Goal: Transaction & Acquisition: Subscribe to service/newsletter

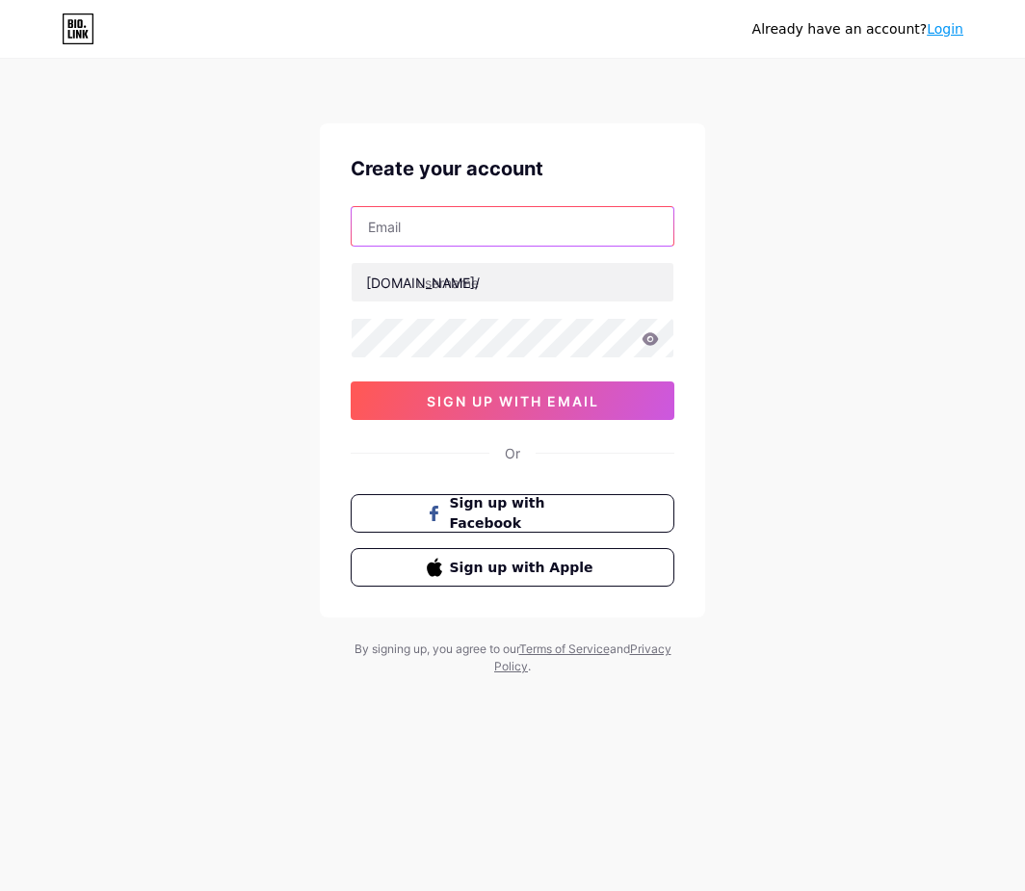
click at [512, 216] on input "text" at bounding box center [513, 226] width 322 height 39
paste input "[EMAIL_ADDRESS][DOMAIN_NAME]"
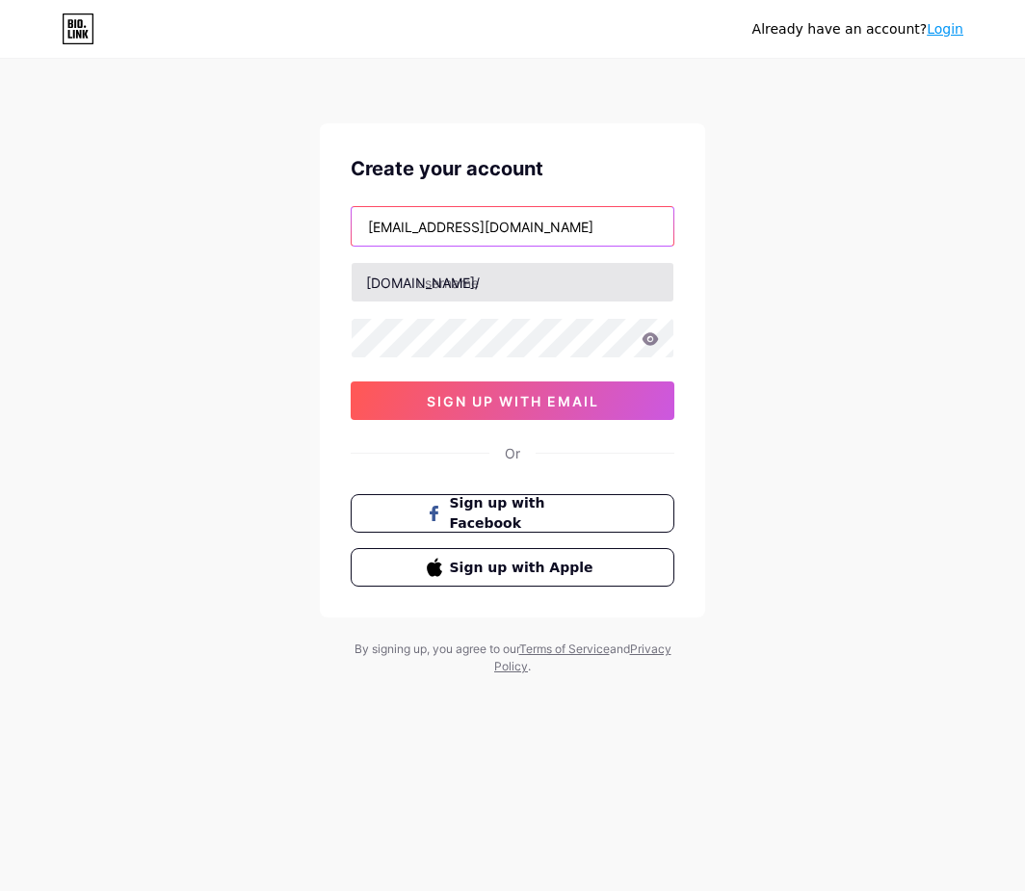
type input "[EMAIL_ADDRESS][DOMAIN_NAME]"
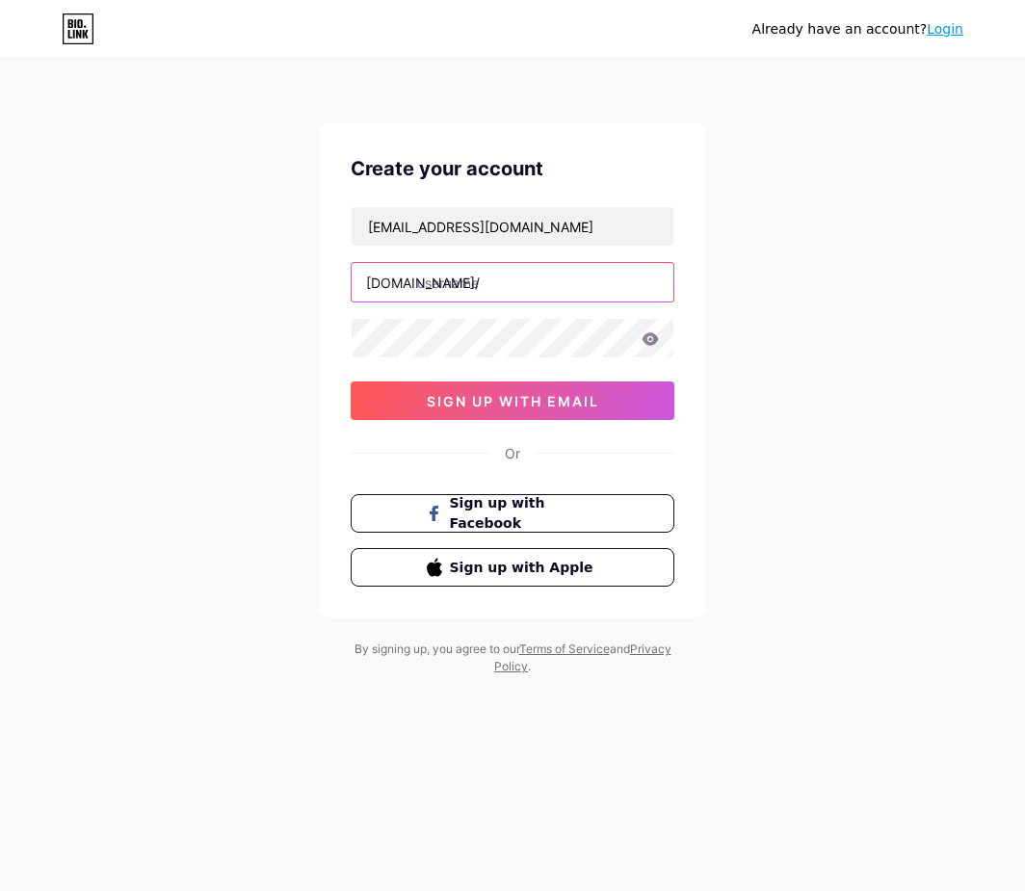
click at [527, 292] on input "text" at bounding box center [513, 282] width 322 height 39
type input "dewat0gel"
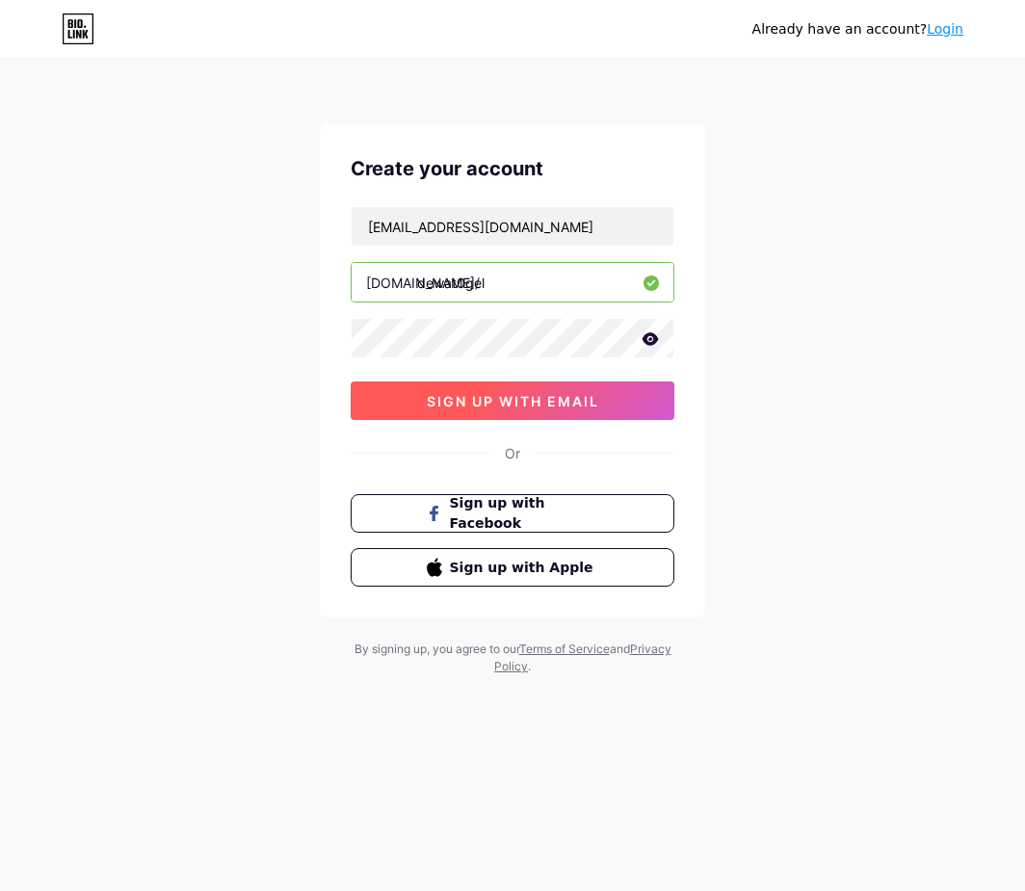
click at [482, 404] on span "sign up with email" at bounding box center [513, 401] width 172 height 16
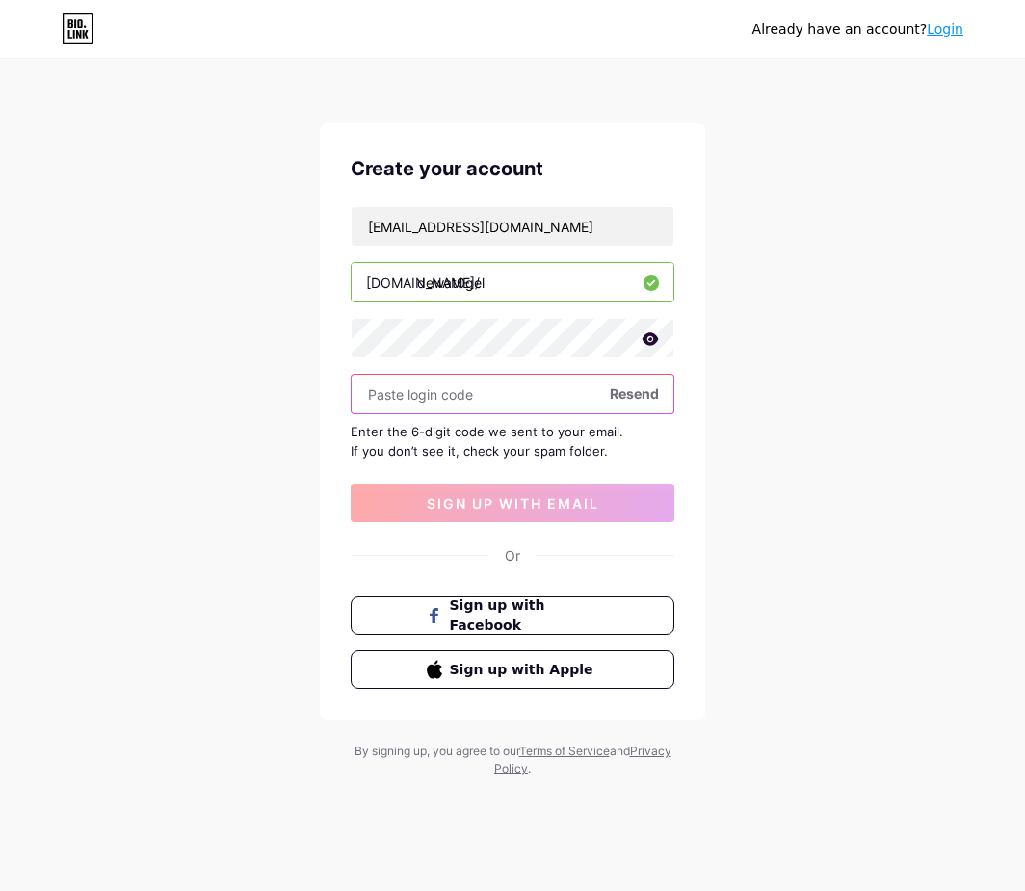
click at [427, 403] on input "text" at bounding box center [513, 394] width 322 height 39
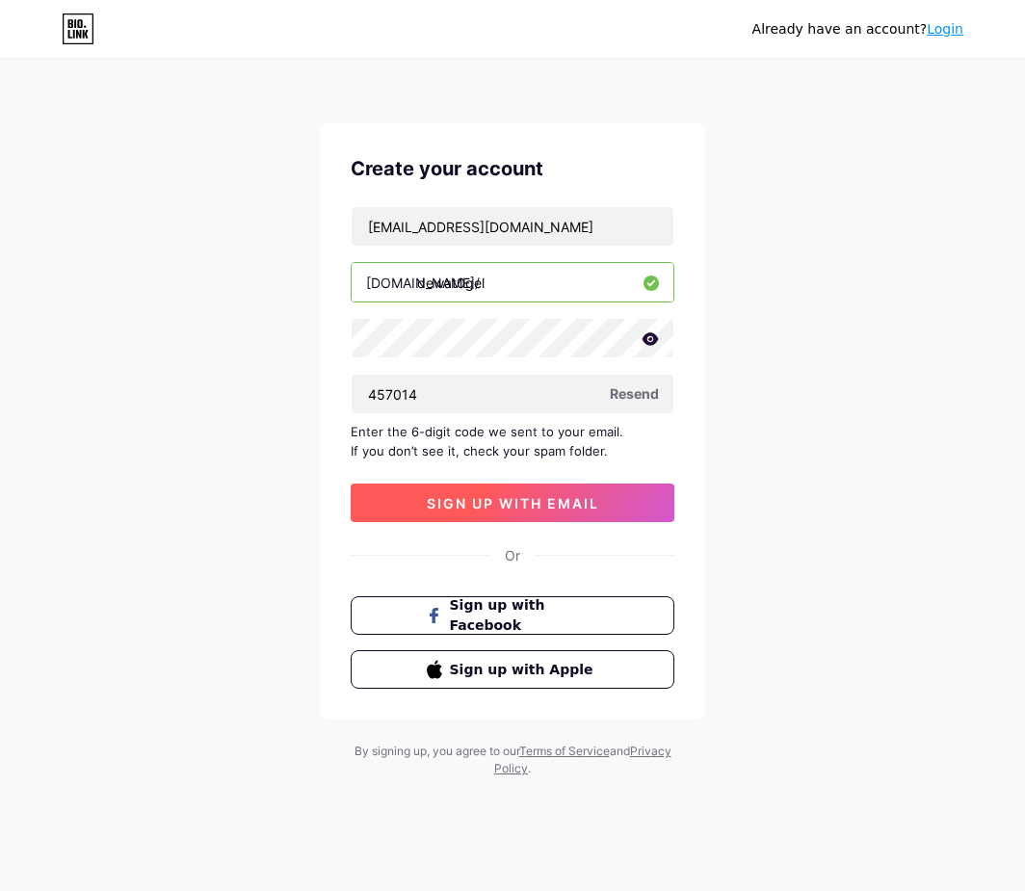
click at [451, 503] on span "sign up with email" at bounding box center [513, 503] width 172 height 16
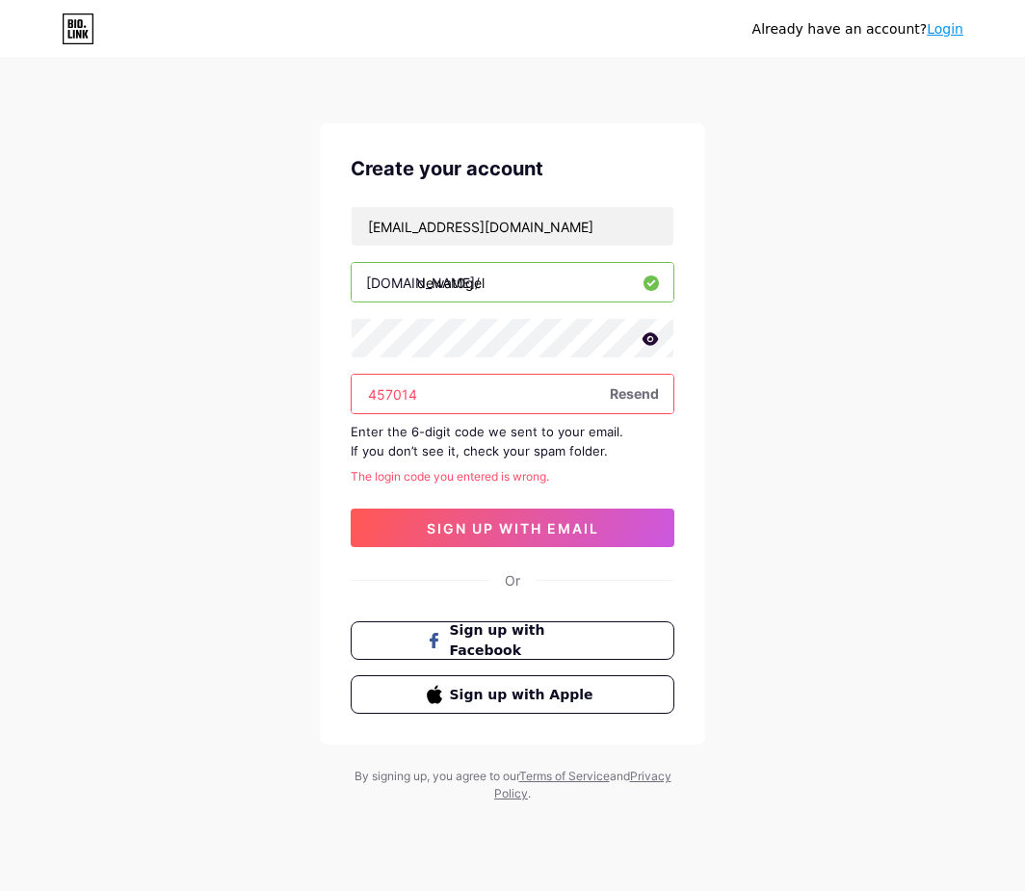
click at [441, 397] on input "457014" at bounding box center [513, 394] width 322 height 39
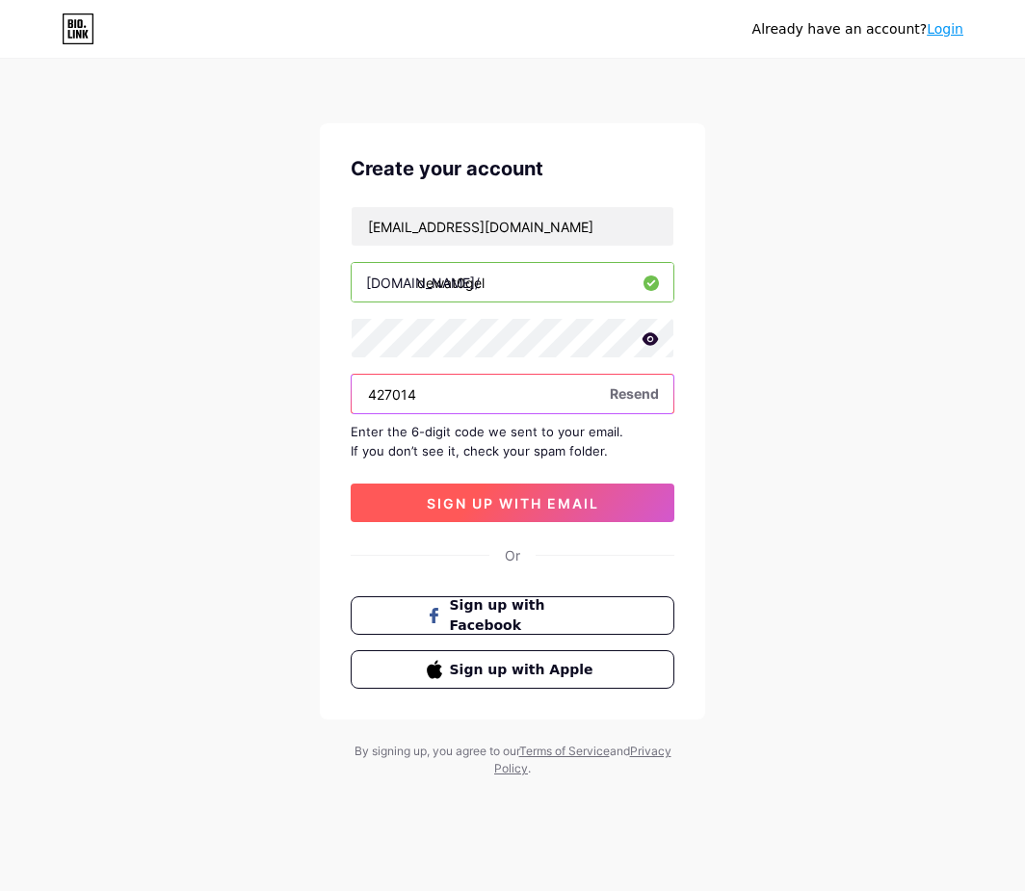
type input "427014"
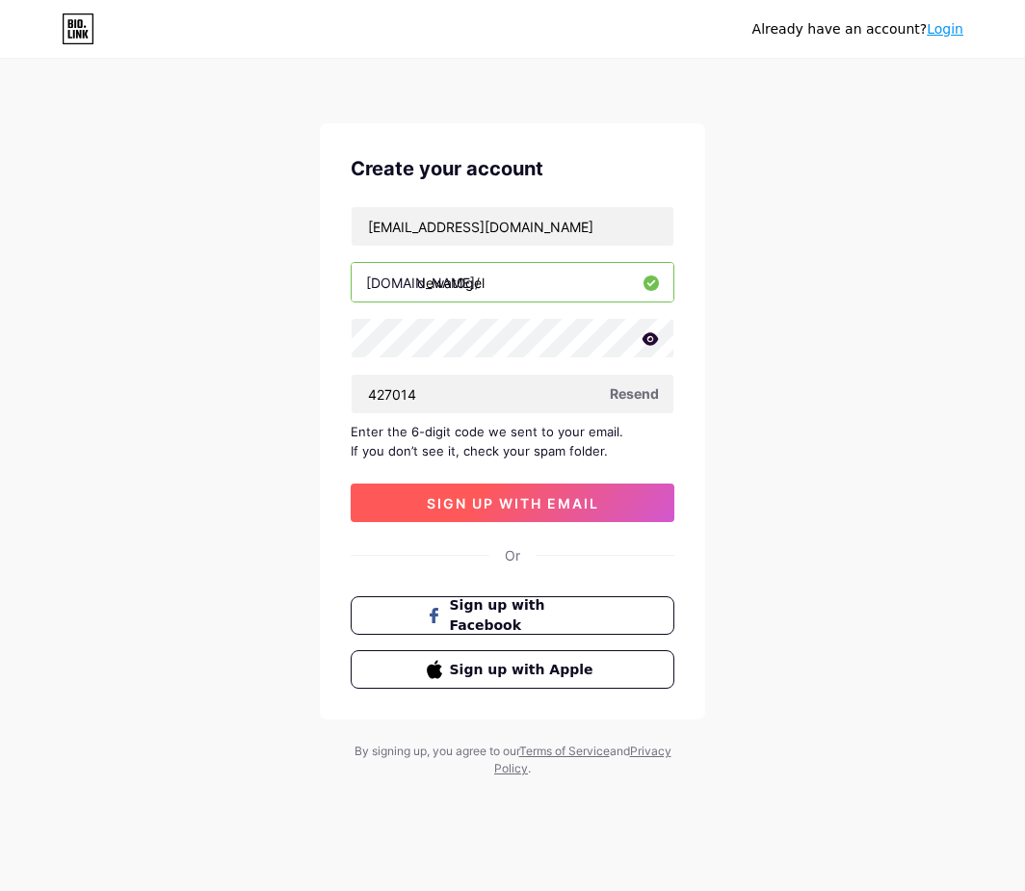
click at [427, 499] on span "sign up with email" at bounding box center [513, 503] width 172 height 16
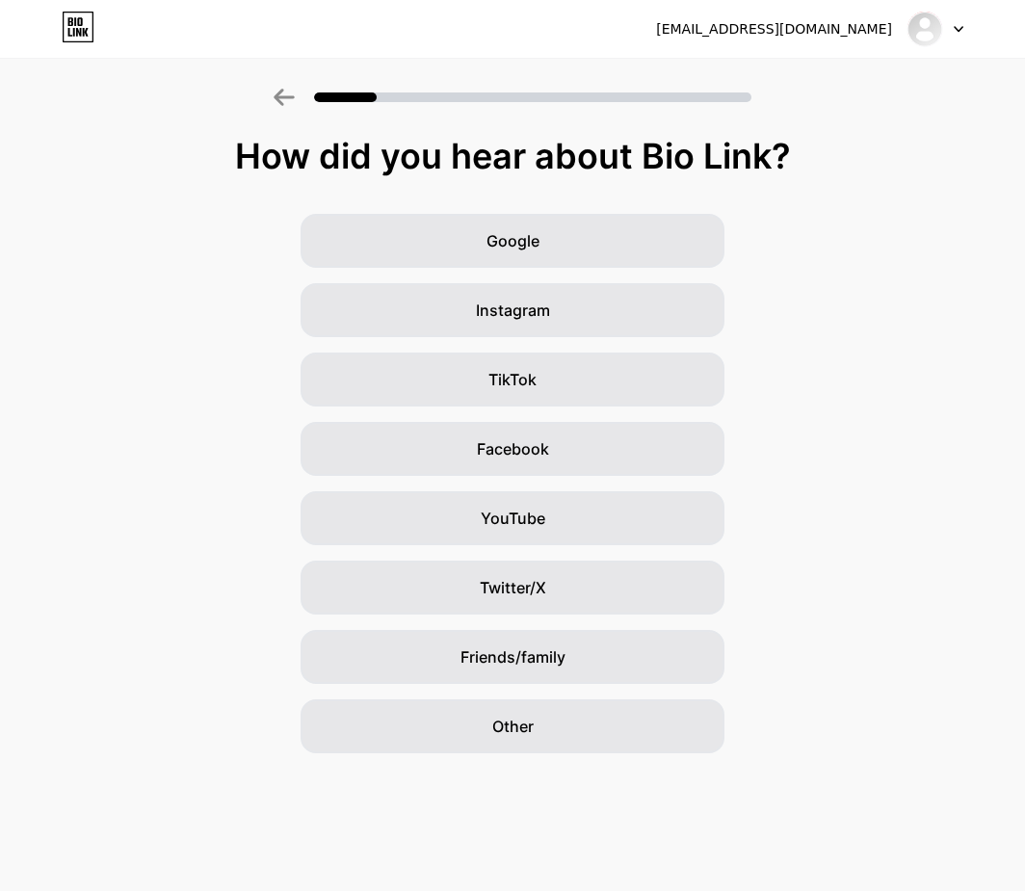
click at [49, 792] on div "[EMAIL_ADDRESS][DOMAIN_NAME] Logout Link Copied How did you hear about Bio Link…" at bounding box center [512, 445] width 1025 height 891
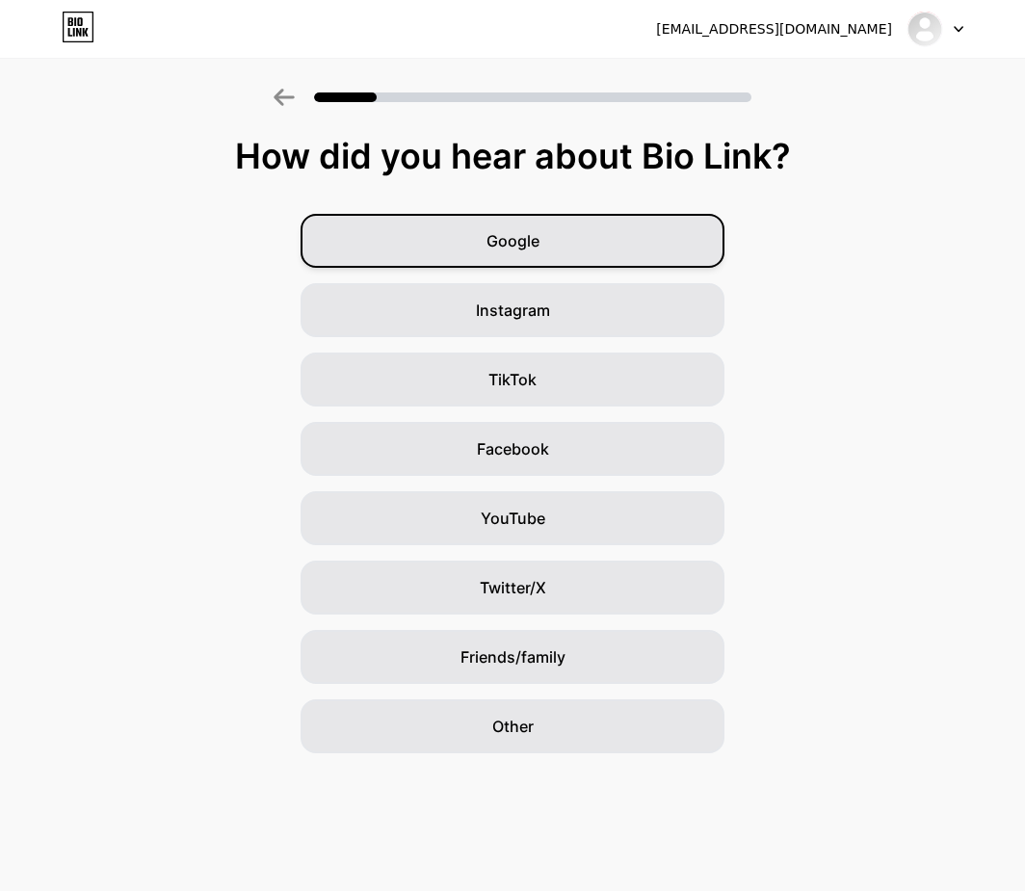
click at [563, 248] on div "Google" at bounding box center [513, 241] width 424 height 54
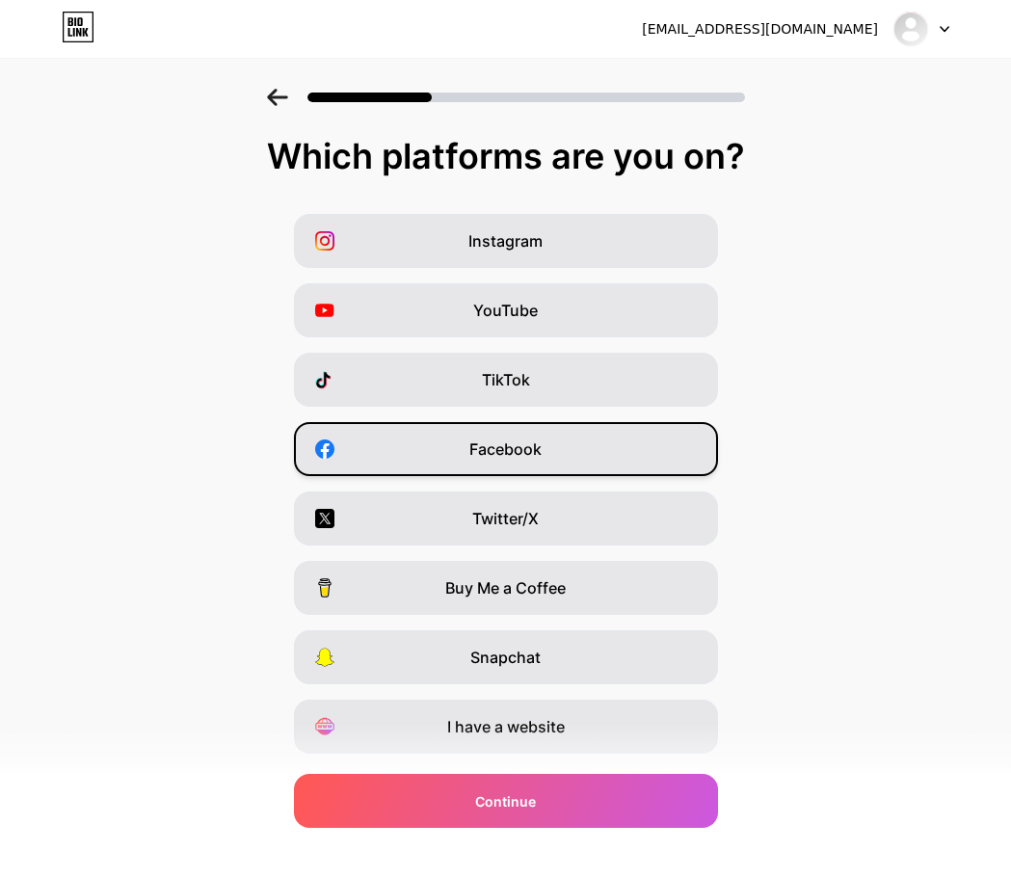
click at [654, 460] on div "Facebook" at bounding box center [506, 449] width 424 height 54
drag, startPoint x: 512, startPoint y: 796, endPoint x: 712, endPoint y: 768, distance: 202.4
click at [515, 802] on span "Continue" at bounding box center [505, 801] width 61 height 20
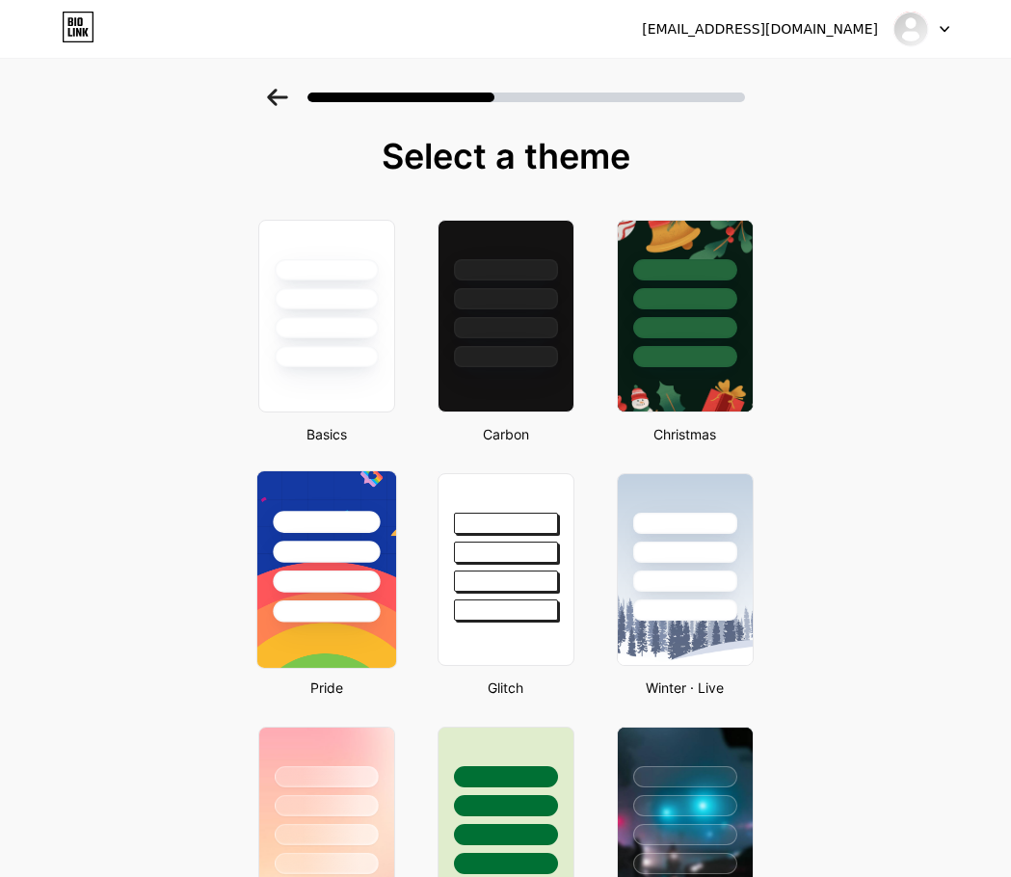
click at [337, 587] on div at bounding box center [326, 581] width 107 height 22
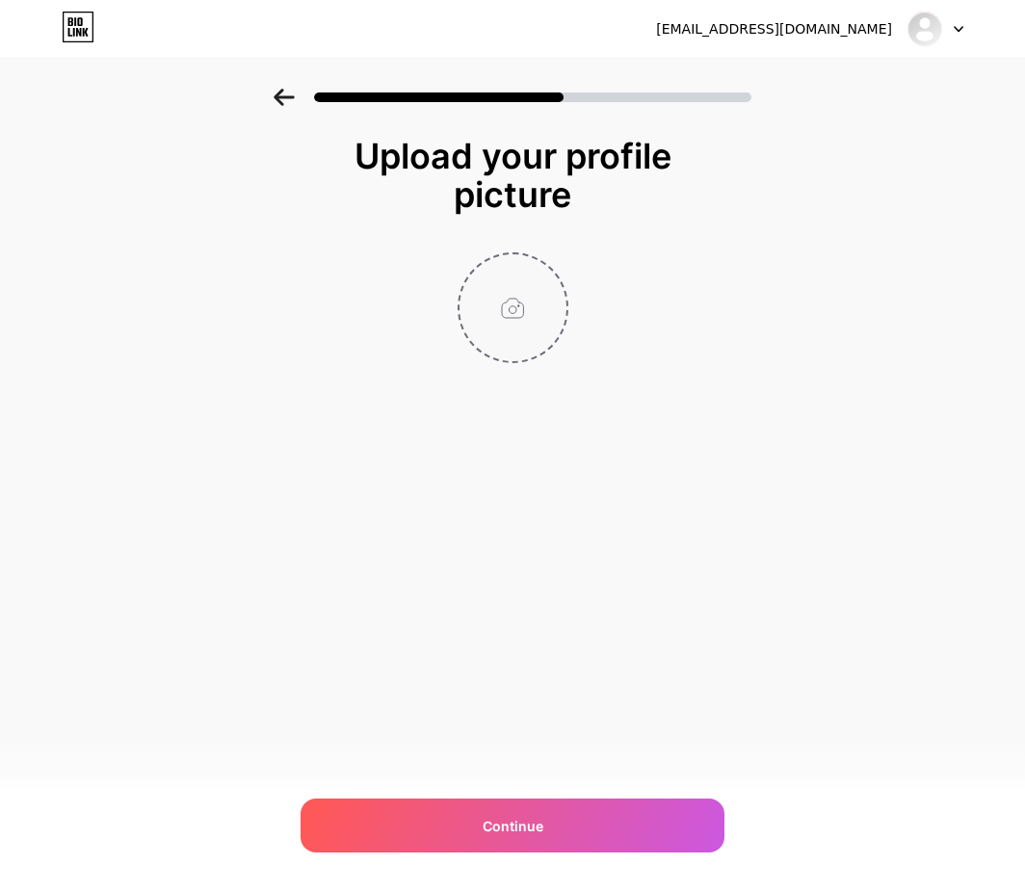
click at [508, 310] on input "file" at bounding box center [513, 307] width 107 height 107
type input "C:\fakepath\LOGO SOSMED BOLAGILA.png"
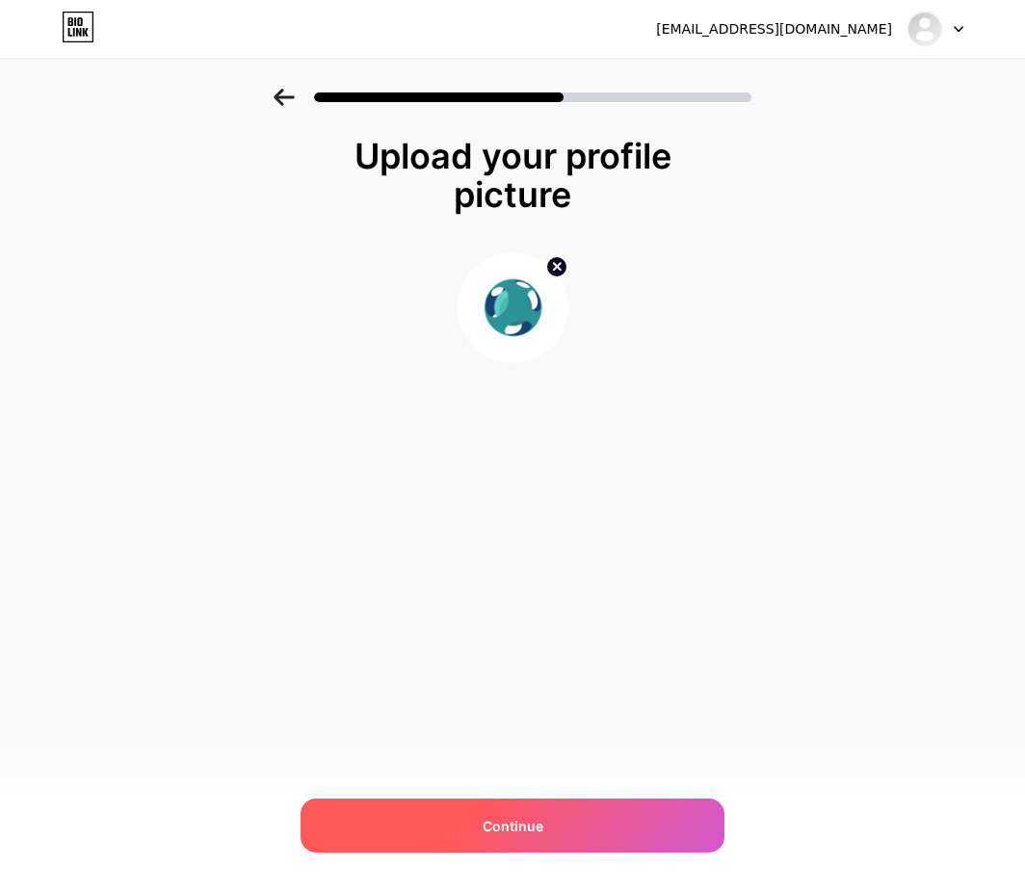
click at [527, 838] on div "Continue" at bounding box center [513, 826] width 424 height 54
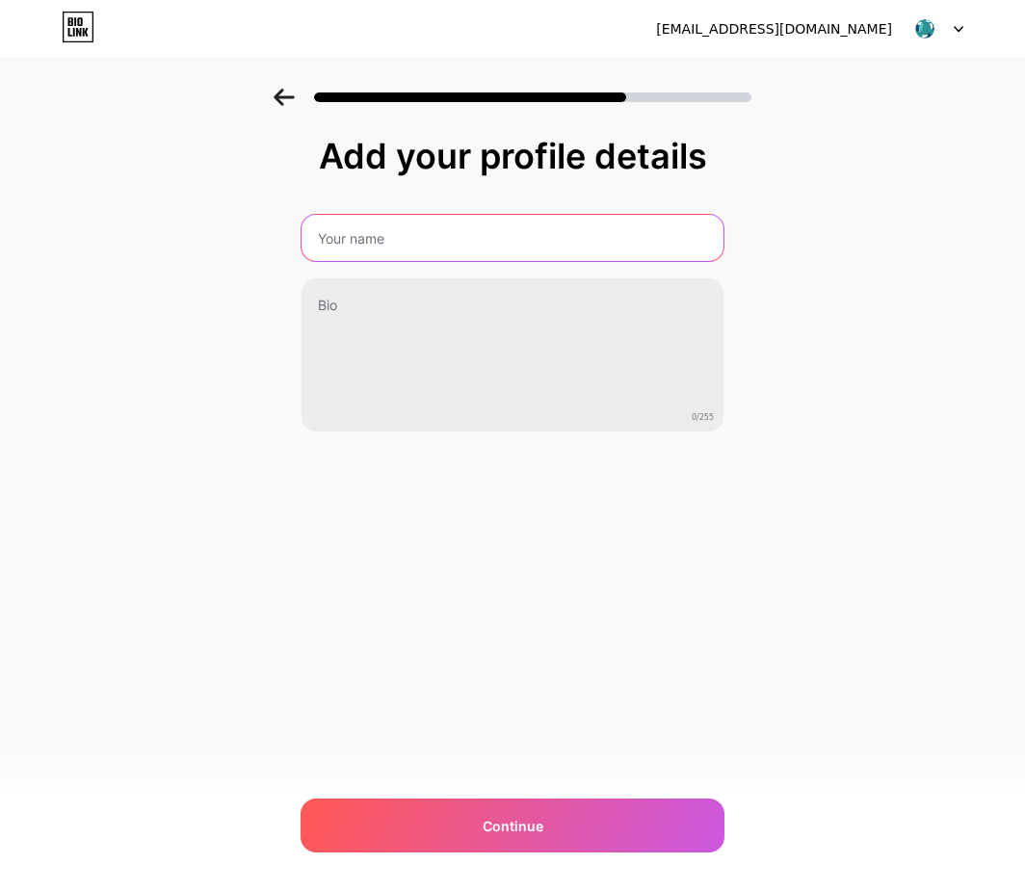
click at [371, 238] on input "text" at bounding box center [513, 238] width 422 height 46
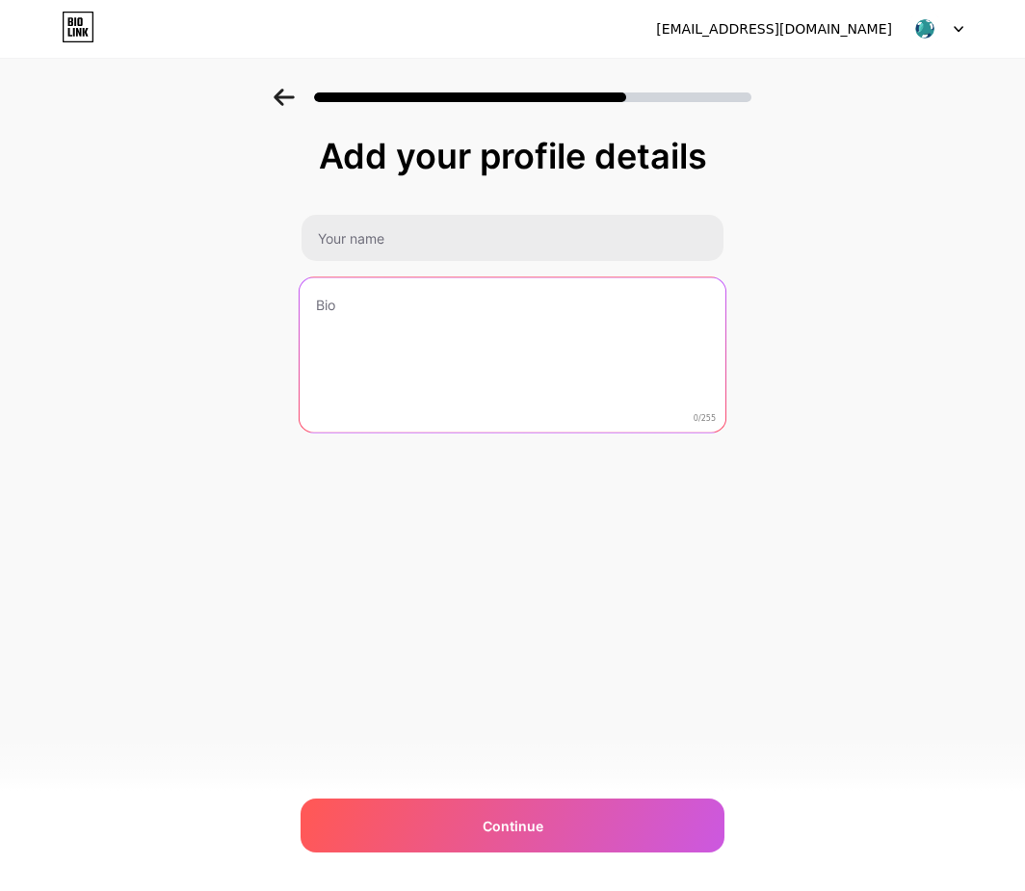
click at [414, 317] on textarea at bounding box center [513, 356] width 426 height 157
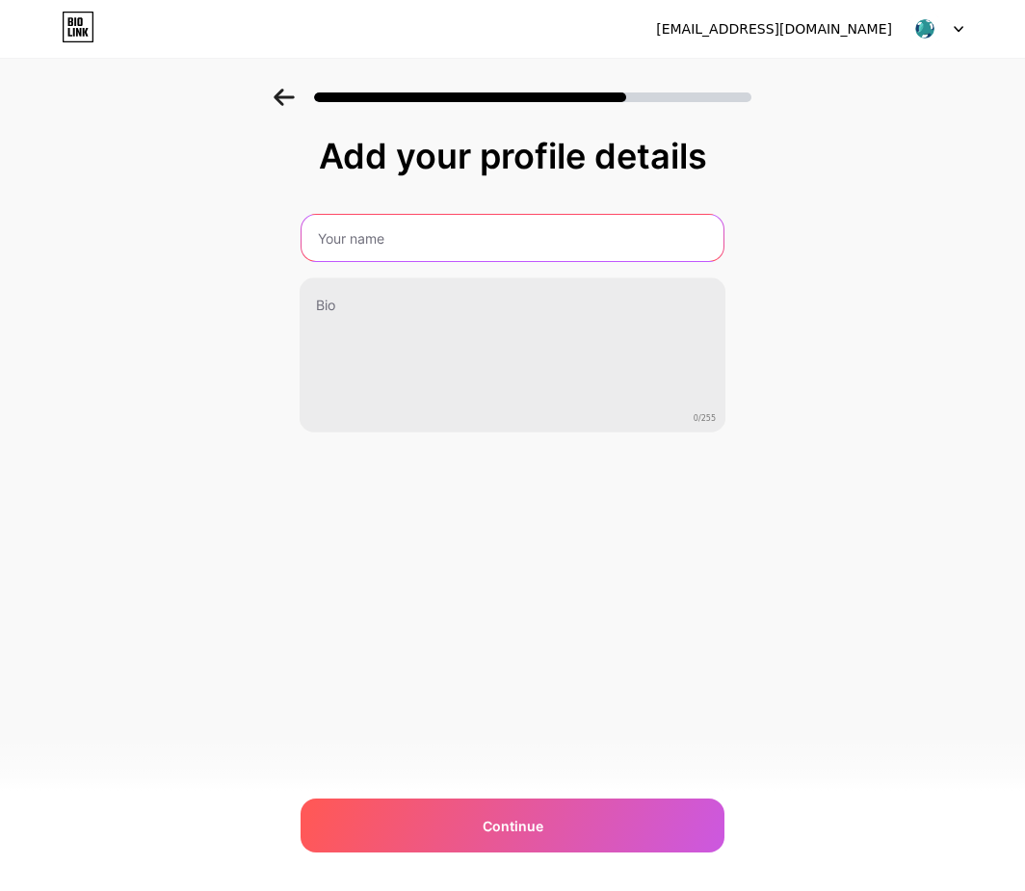
click at [394, 241] on input "text" at bounding box center [513, 238] width 422 height 46
type input "bolagila"
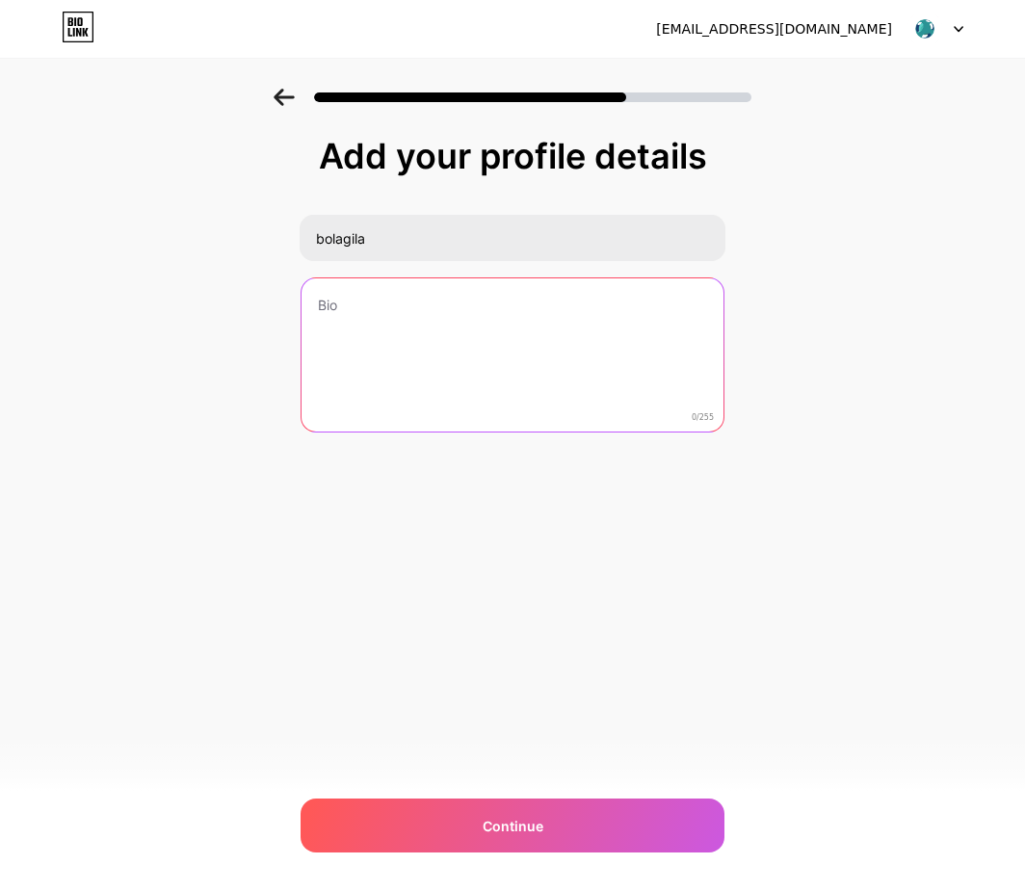
click at [369, 295] on textarea at bounding box center [513, 355] width 422 height 155
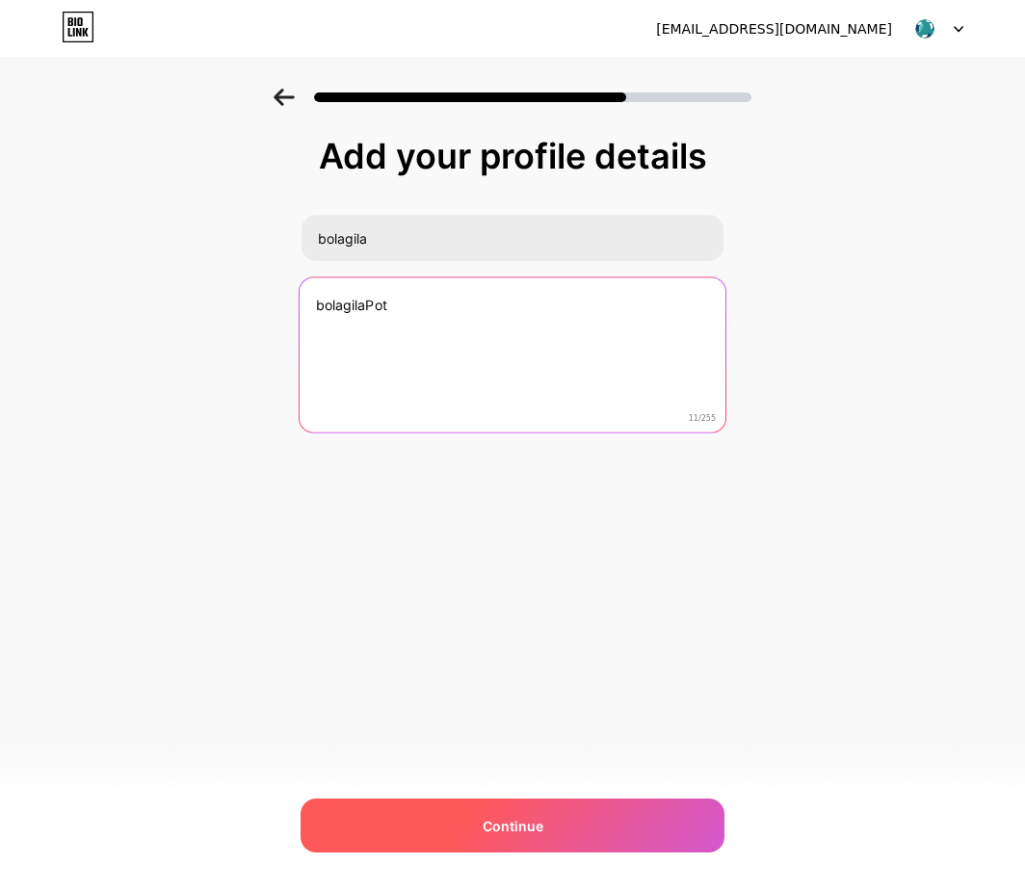
type textarea "bolagilaPot"
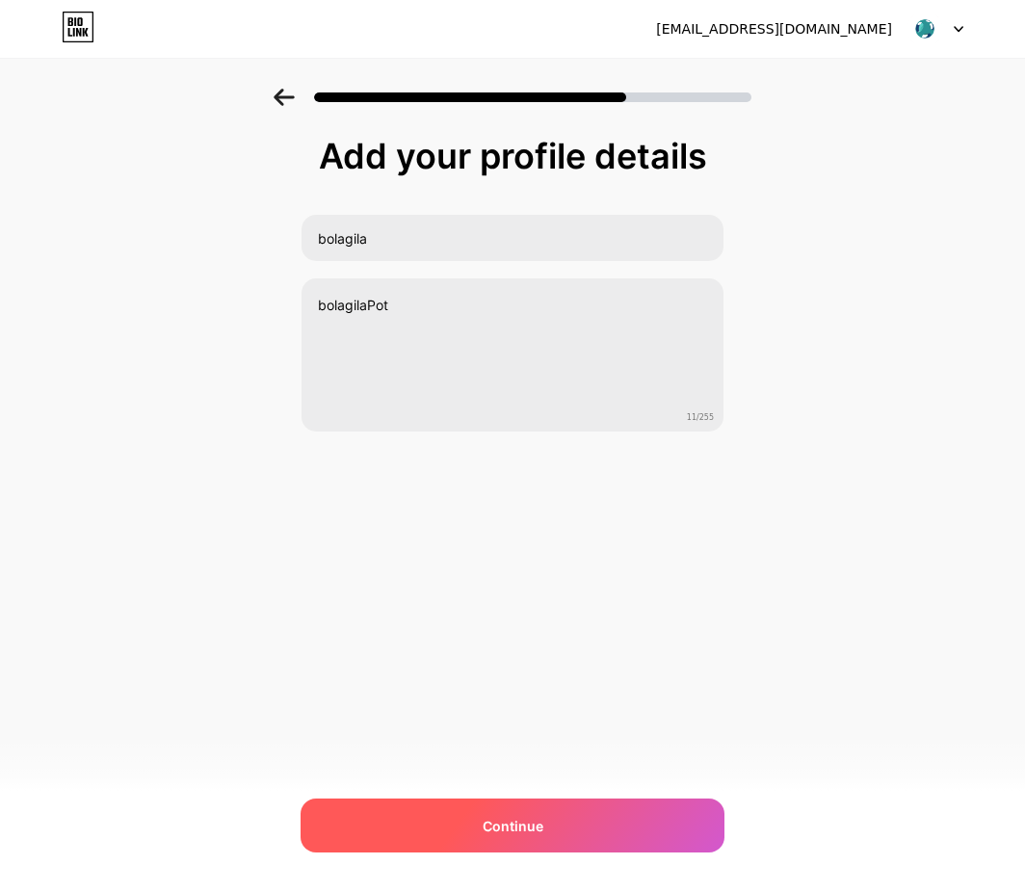
click at [457, 814] on div "Continue" at bounding box center [513, 826] width 424 height 54
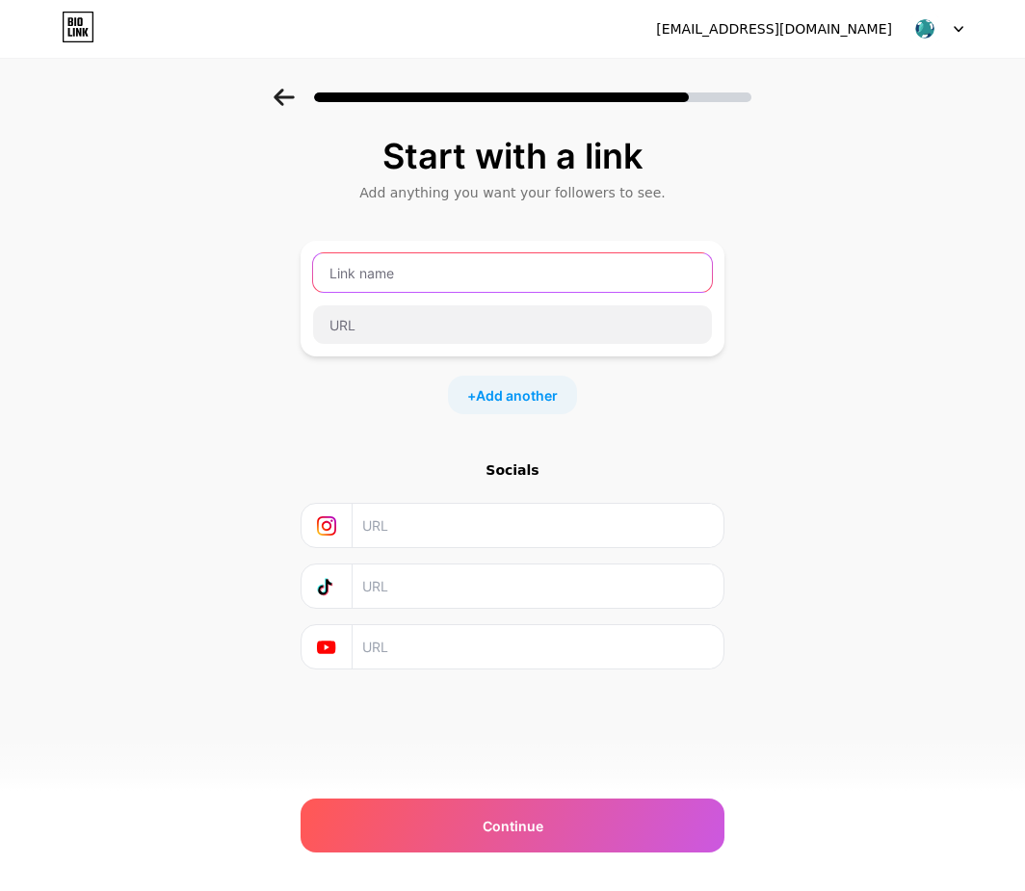
click at [376, 275] on input "text" at bounding box center [512, 272] width 399 height 39
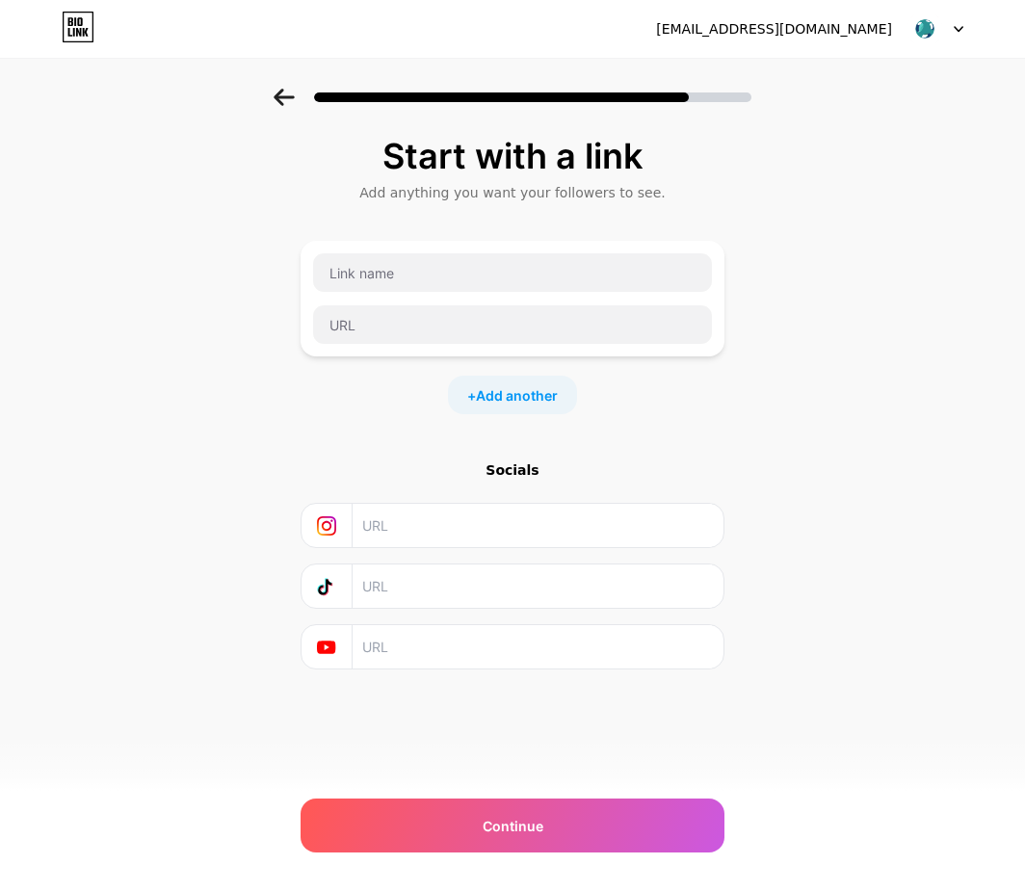
click at [215, 696] on div "Start with a link Add anything you want your followers to see. + Add another So…" at bounding box center [512, 427] width 1025 height 677
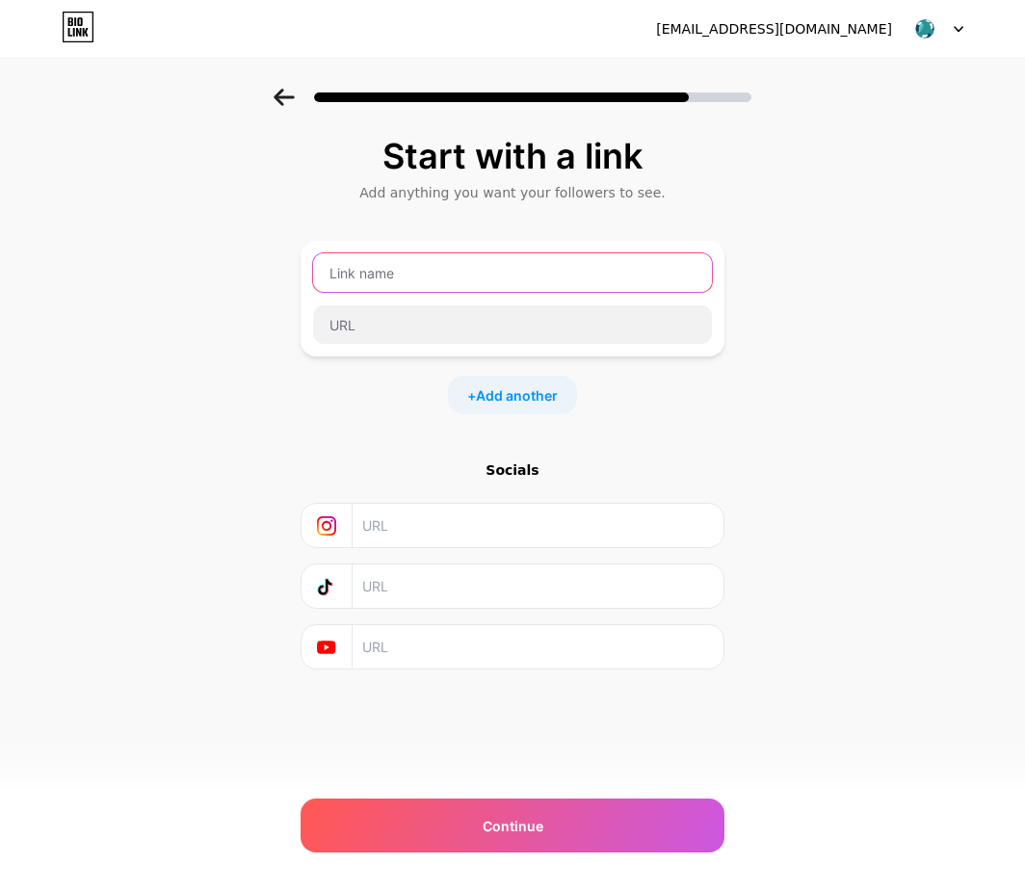
click at [353, 265] on input "text" at bounding box center [512, 272] width 399 height 39
type input "bolagila"
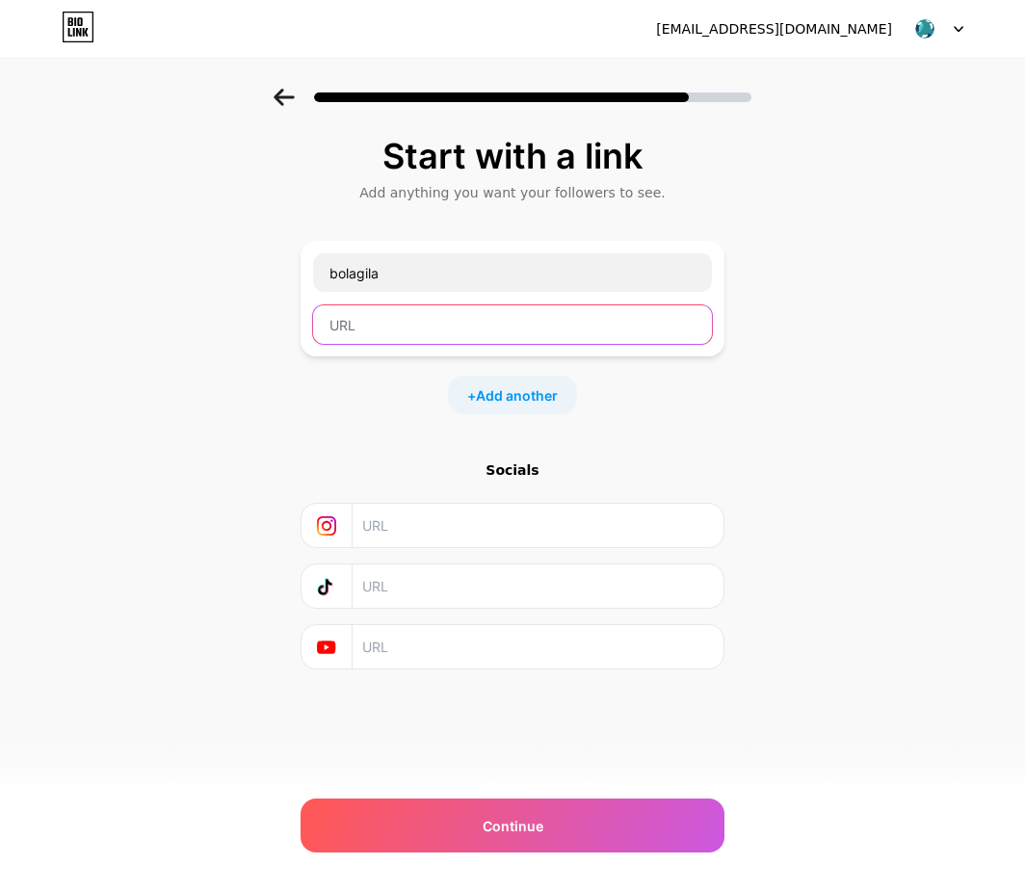
click at [441, 331] on input "text" at bounding box center [512, 324] width 399 height 39
paste input "[URL][DOMAIN_NAME][AUTH_TOKEN]"
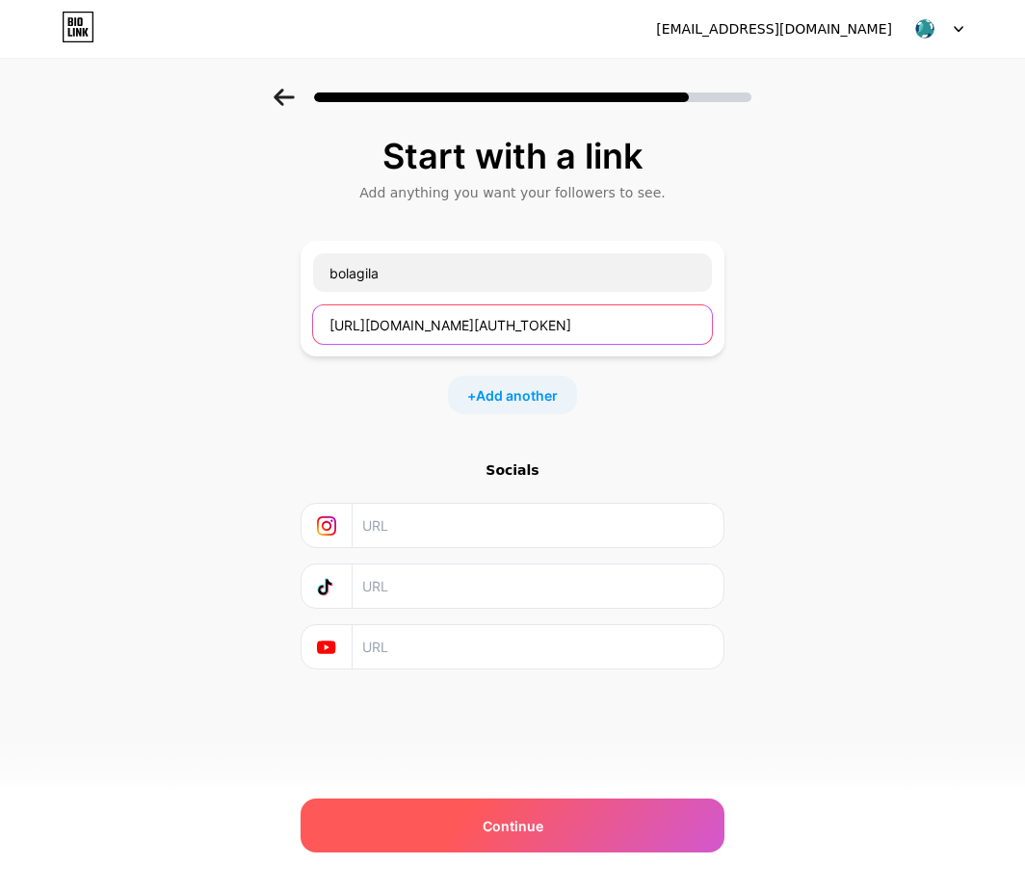
type input "[URL][DOMAIN_NAME][AUTH_TOKEN]"
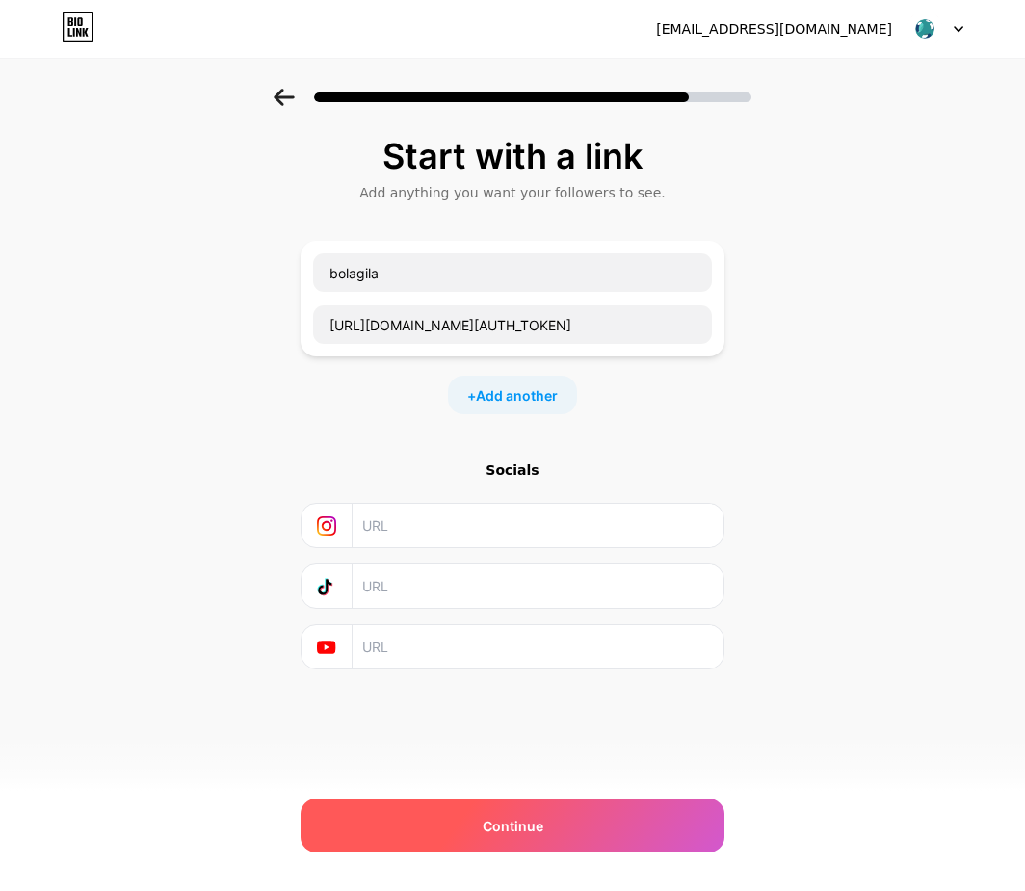
click at [519, 828] on span "Continue" at bounding box center [513, 826] width 61 height 20
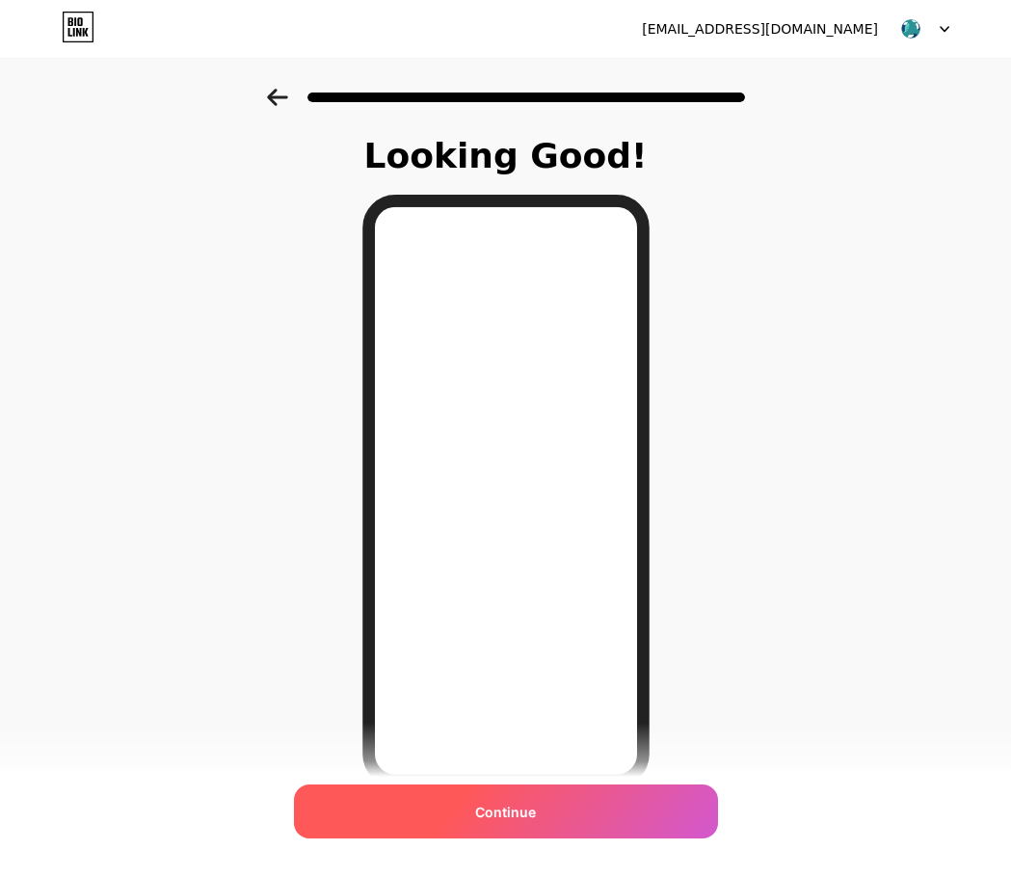
click at [488, 808] on span "Continue" at bounding box center [505, 812] width 61 height 20
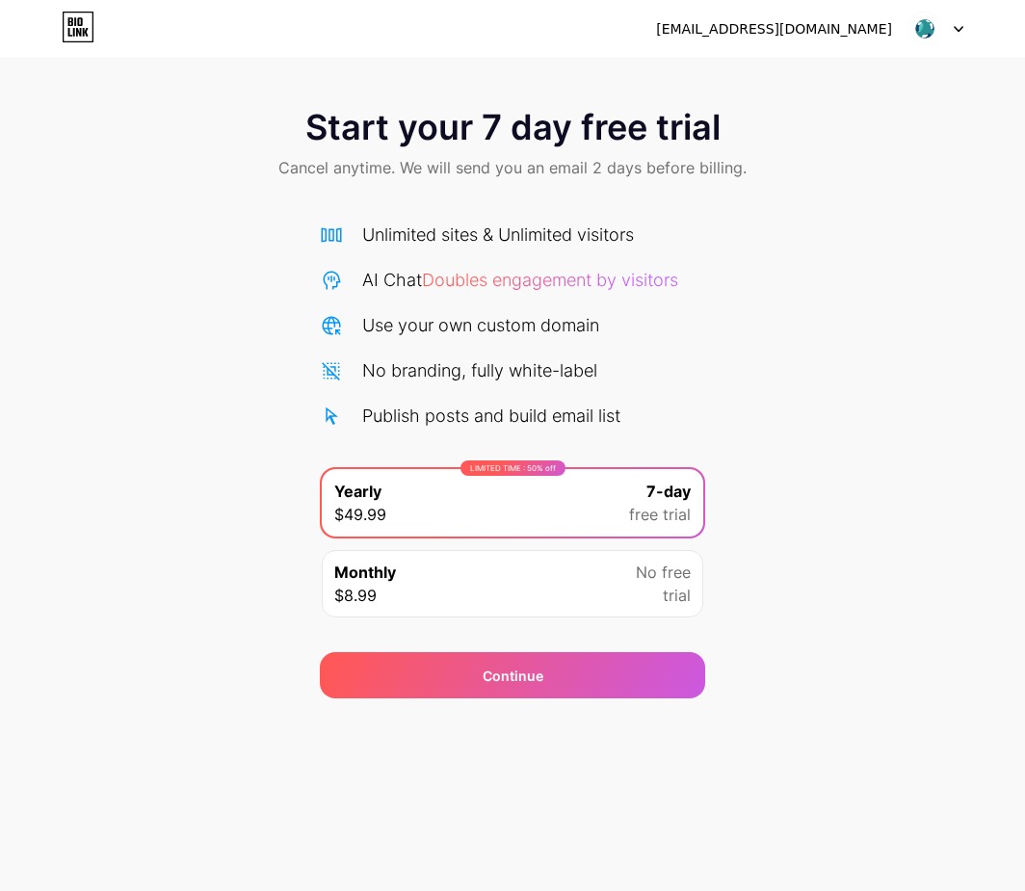
click at [174, 461] on div "Start your 7 day free trial Cancel anytime. We will send you an email 2 days be…" at bounding box center [512, 394] width 1025 height 610
click at [954, 599] on div "Start your 7 day free trial Cancel anytime. We will send you an email 2 days be…" at bounding box center [512, 394] width 1025 height 610
click at [662, 607] on div "Monthly $8.99 No free trial" at bounding box center [513, 583] width 382 height 67
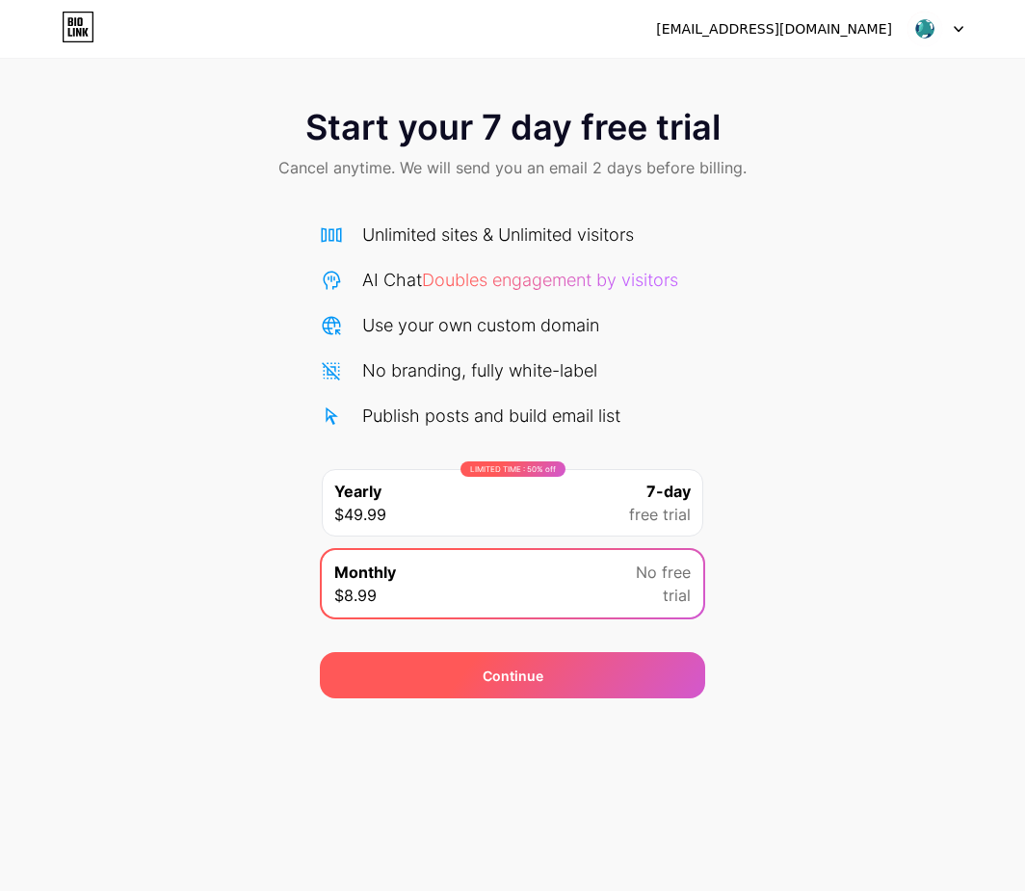
click at [616, 671] on div "Continue" at bounding box center [512, 675] width 385 height 46
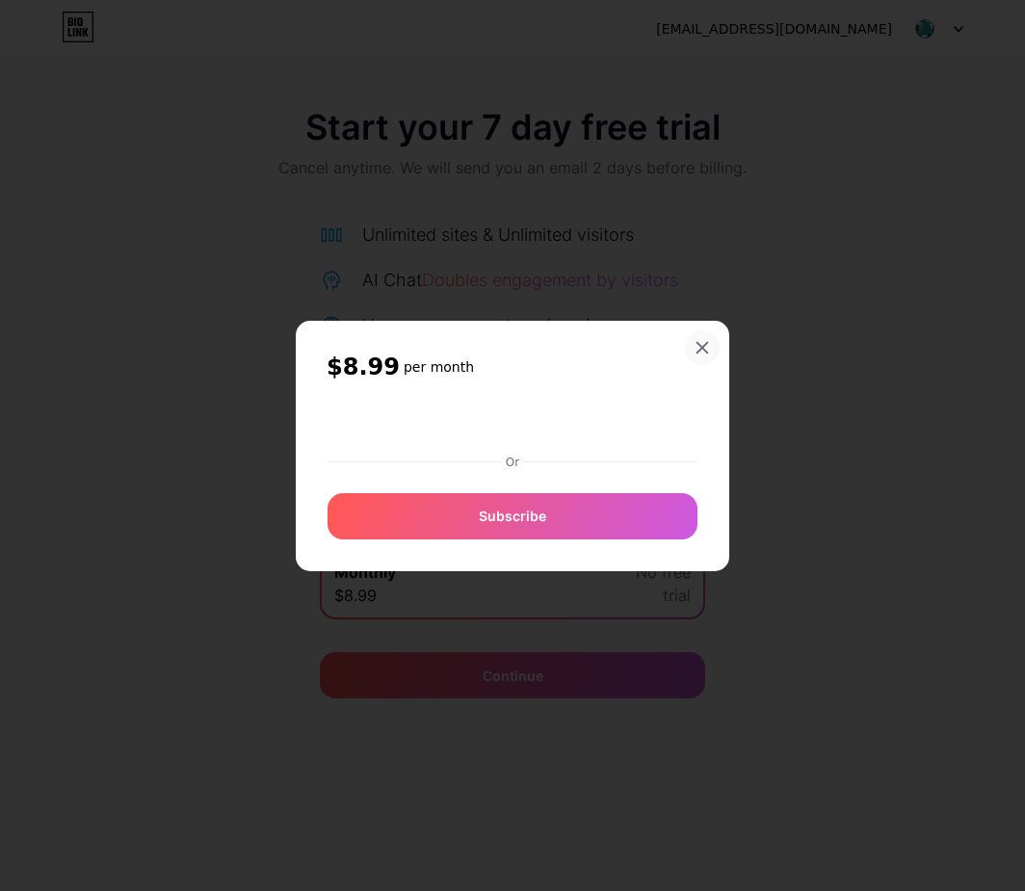
click at [708, 341] on icon at bounding box center [702, 347] width 15 height 15
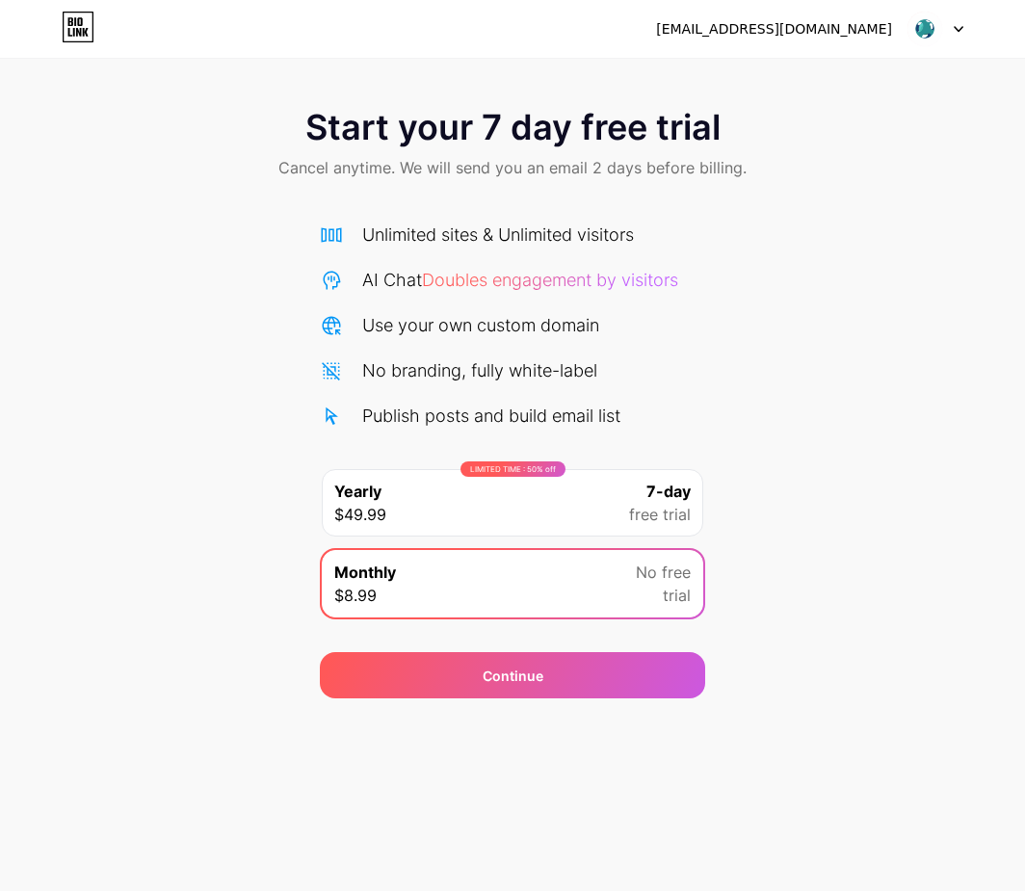
click at [657, 493] on span "7-day" at bounding box center [669, 491] width 44 height 23
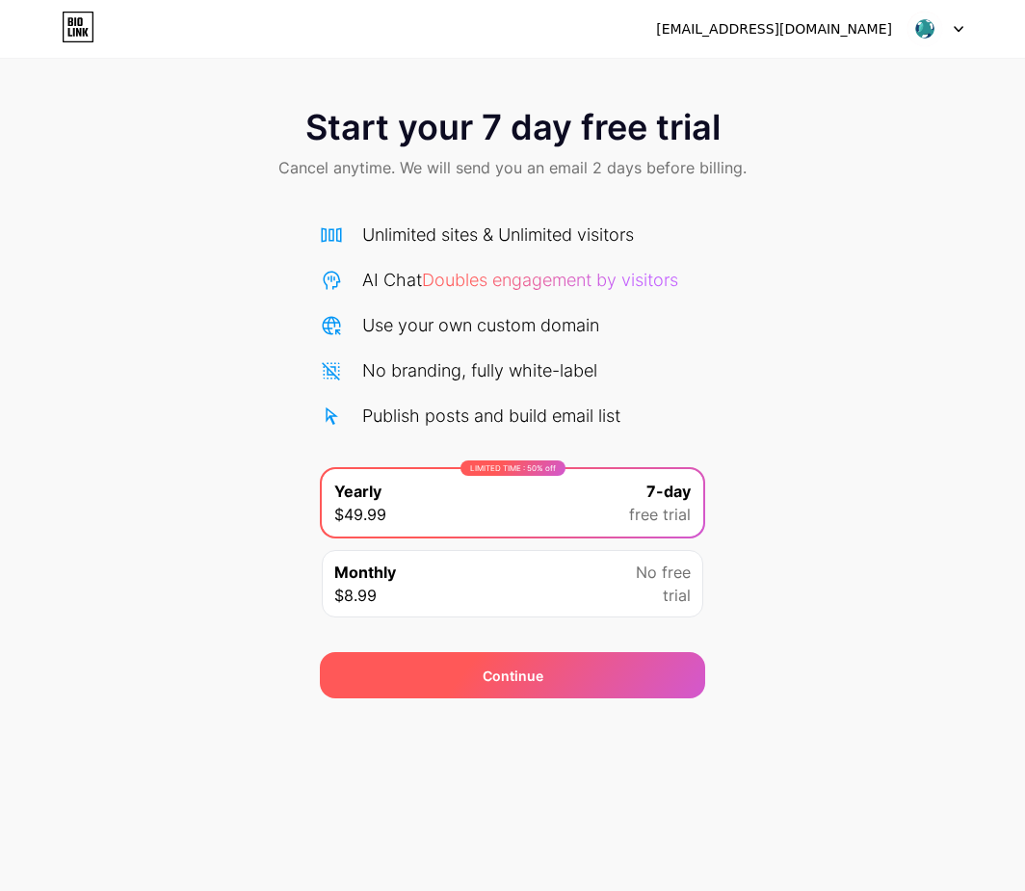
click at [579, 689] on div "Continue" at bounding box center [512, 675] width 385 height 46
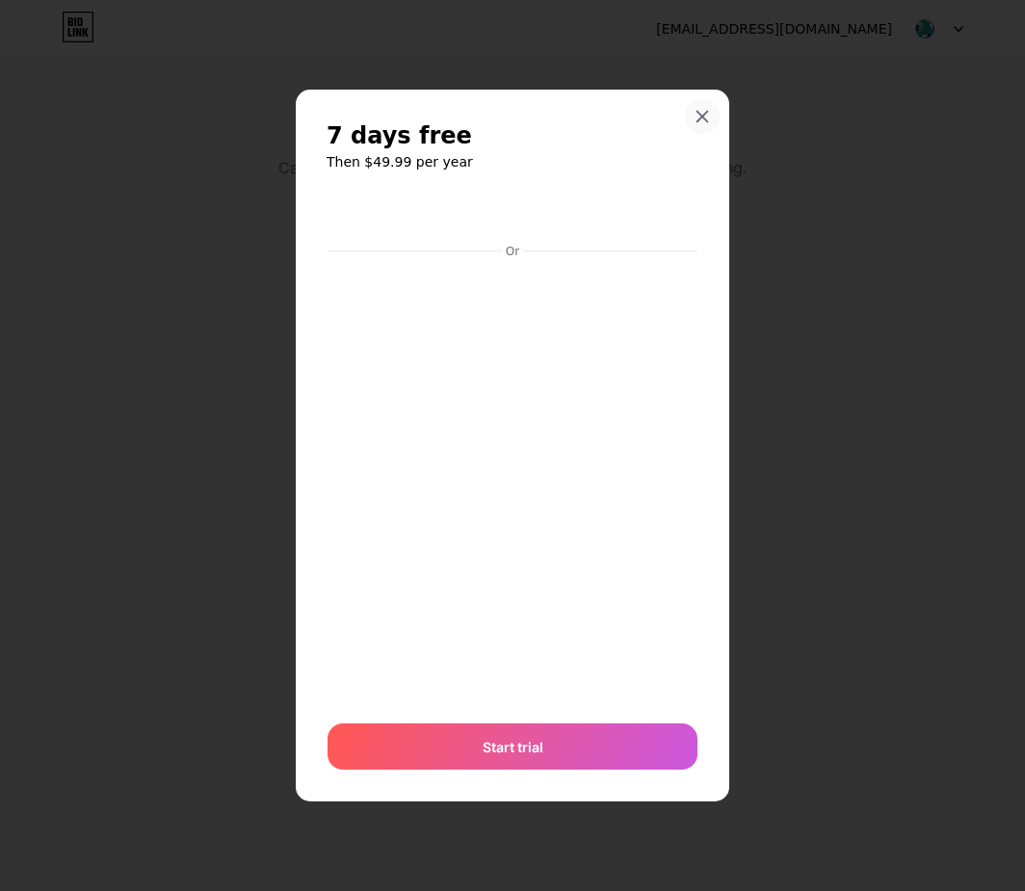
click at [707, 117] on icon at bounding box center [702, 116] width 15 height 15
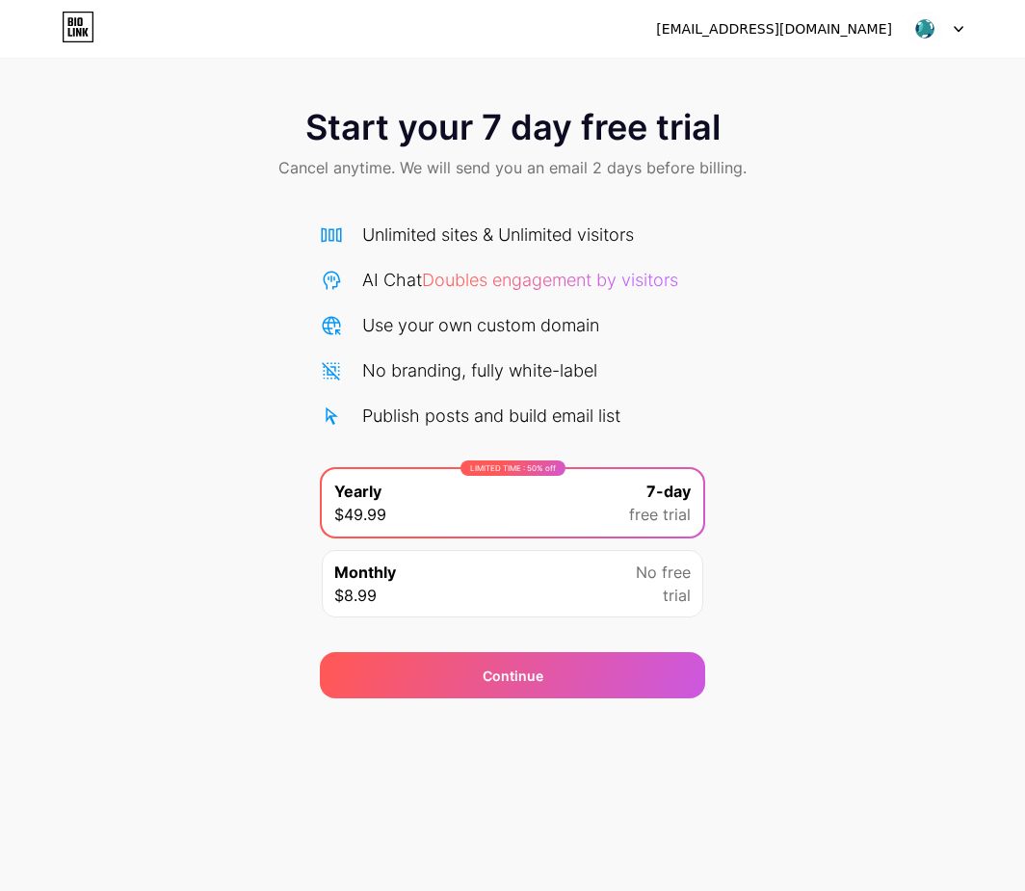
click at [953, 34] on div at bounding box center [936, 29] width 56 height 35
click at [869, 367] on div "Start your 7 day free trial Cancel anytime. We will send you an email 2 days be…" at bounding box center [512, 394] width 1025 height 610
click at [771, 346] on div "Start your 7 day free trial Cancel anytime. We will send you an email 2 days be…" at bounding box center [512, 394] width 1025 height 610
click at [902, 773] on div "[EMAIL_ADDRESS][DOMAIN_NAME] Logout Link Copied Start your 7 day free trial Can…" at bounding box center [512, 445] width 1025 height 891
click at [884, 212] on div "Start your 7 day free trial Cancel anytime. We will send you an email 2 days be…" at bounding box center [512, 394] width 1025 height 610
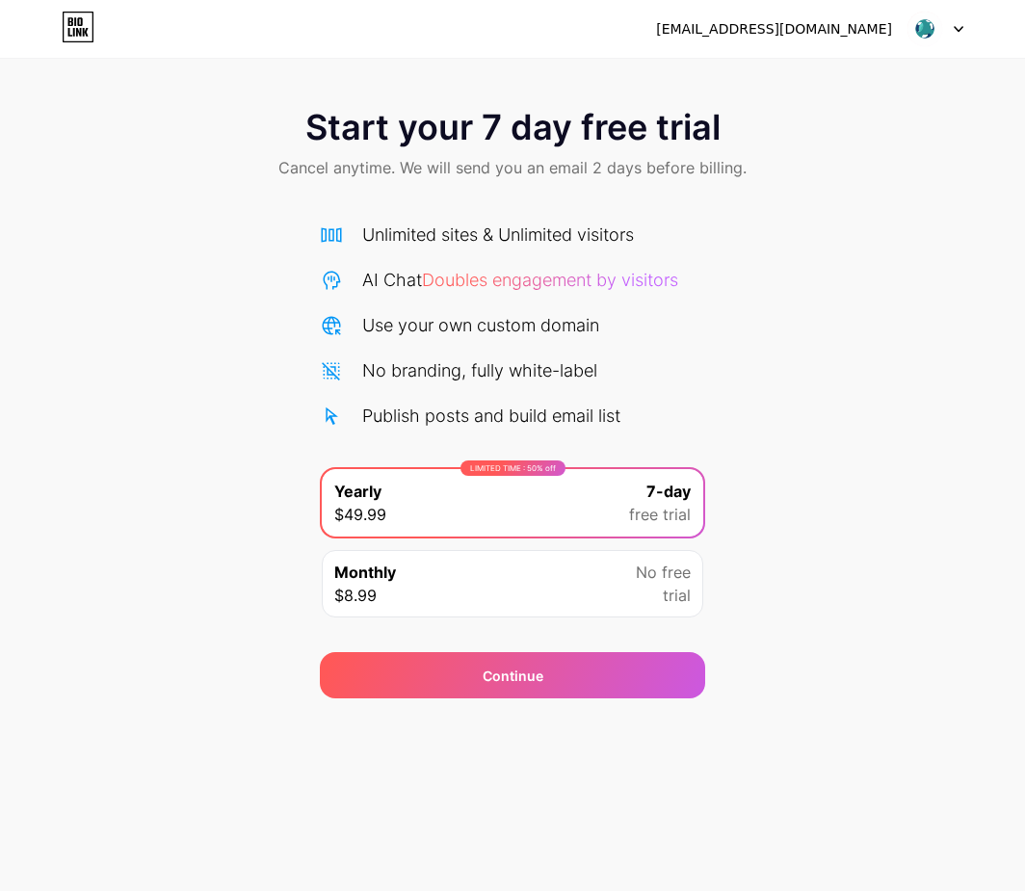
click at [927, 215] on div "Start your 7 day free trial Cancel anytime. We will send you an email 2 days be…" at bounding box center [512, 394] width 1025 height 610
click at [930, 212] on div "Start your 7 day free trial Cancel anytime. We will send you an email 2 days be…" at bounding box center [512, 394] width 1025 height 610
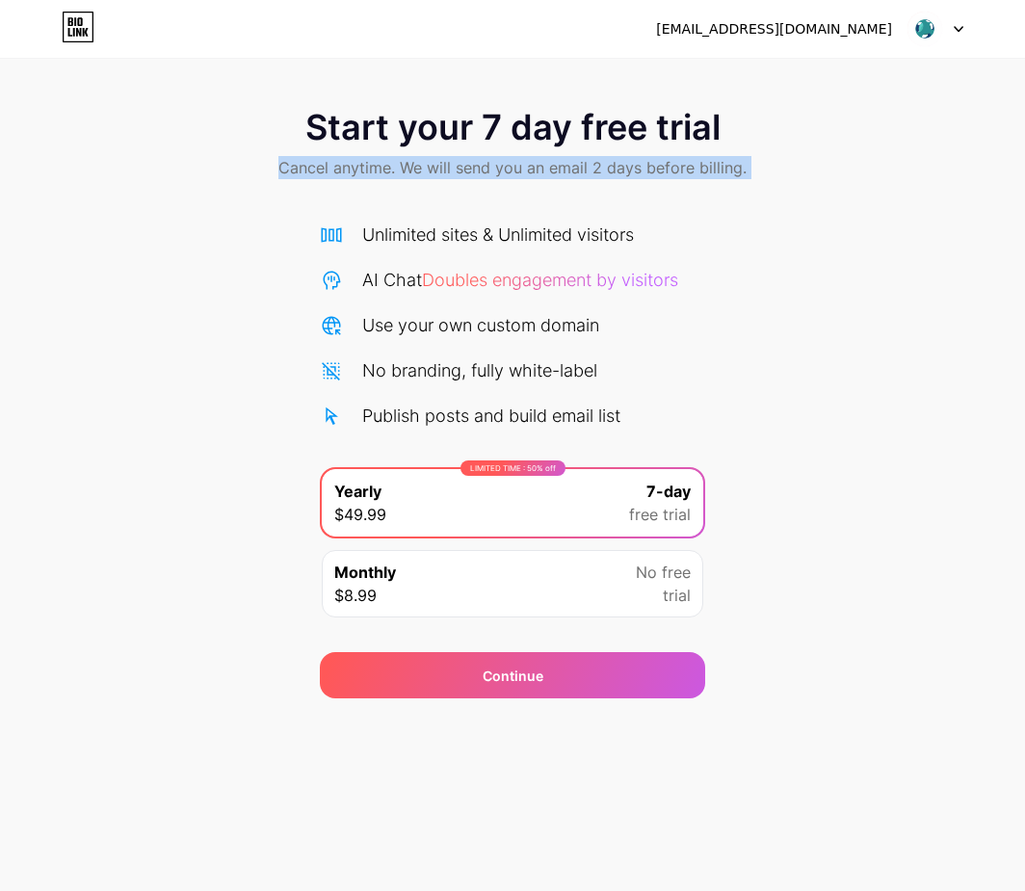
click at [930, 212] on div "Start your 7 day free trial Cancel anytime. We will send you an email 2 days be…" at bounding box center [512, 394] width 1025 height 610
click at [927, 212] on div "Start your 7 day free trial Cancel anytime. We will send you an email 2 days be…" at bounding box center [512, 394] width 1025 height 610
click at [926, 212] on div "Start your 7 day free trial Cancel anytime. We will send you an email 2 days be…" at bounding box center [512, 394] width 1025 height 610
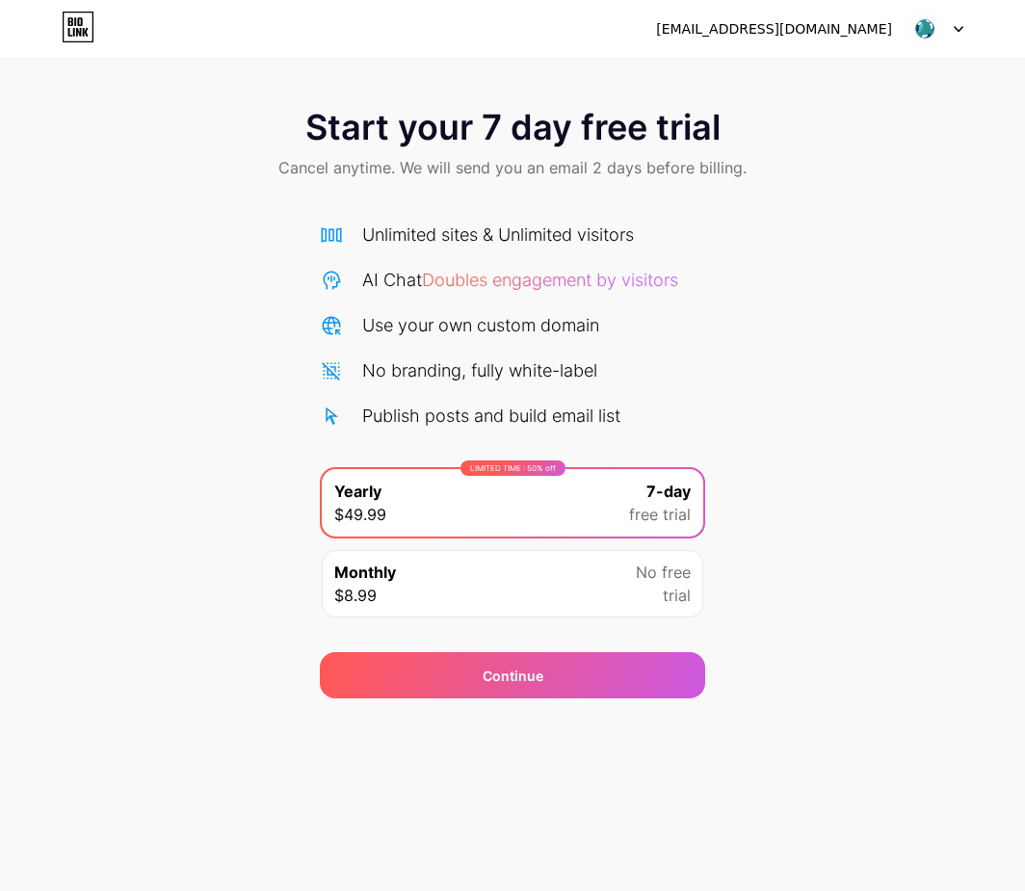
click at [925, 213] on div "Start your 7 day free trial Cancel anytime. We will send you an email 2 days be…" at bounding box center [512, 394] width 1025 height 610
click at [924, 213] on div "Start your 7 day free trial Cancel anytime. We will send you an email 2 days be…" at bounding box center [512, 394] width 1025 height 610
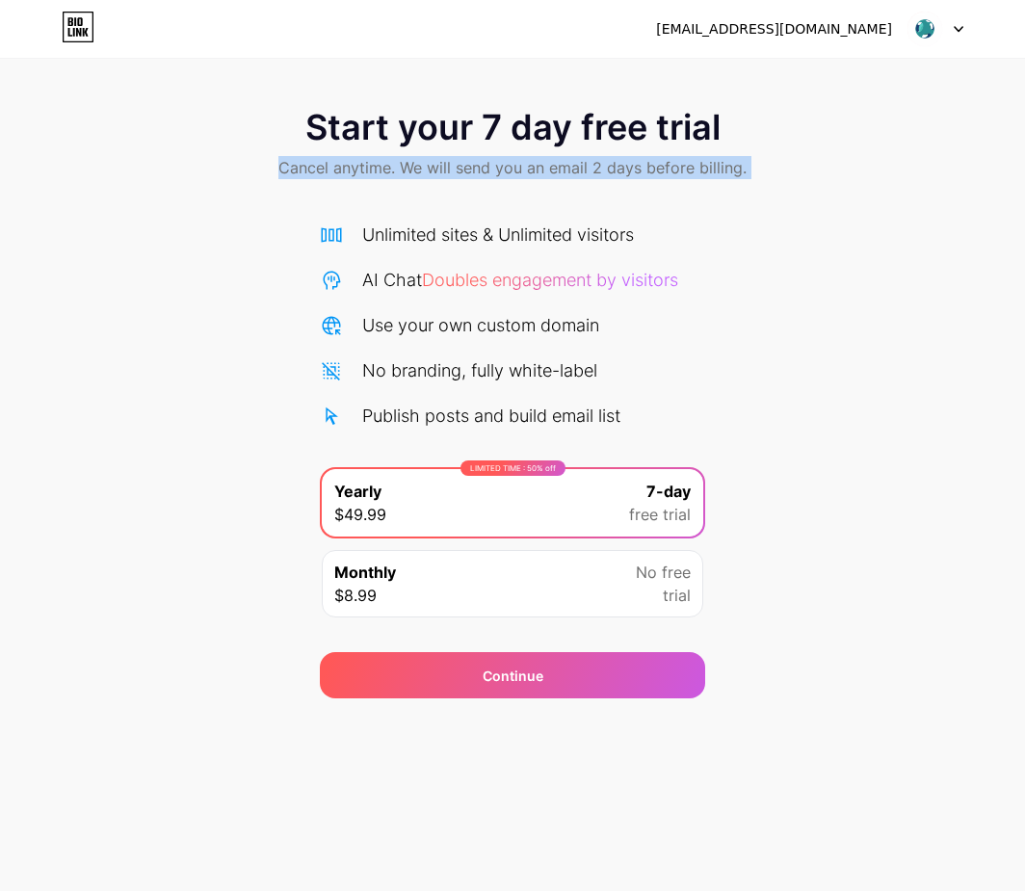
click at [924, 213] on div "Start your 7 day free trial Cancel anytime. We will send you an email 2 days be…" at bounding box center [512, 394] width 1025 height 610
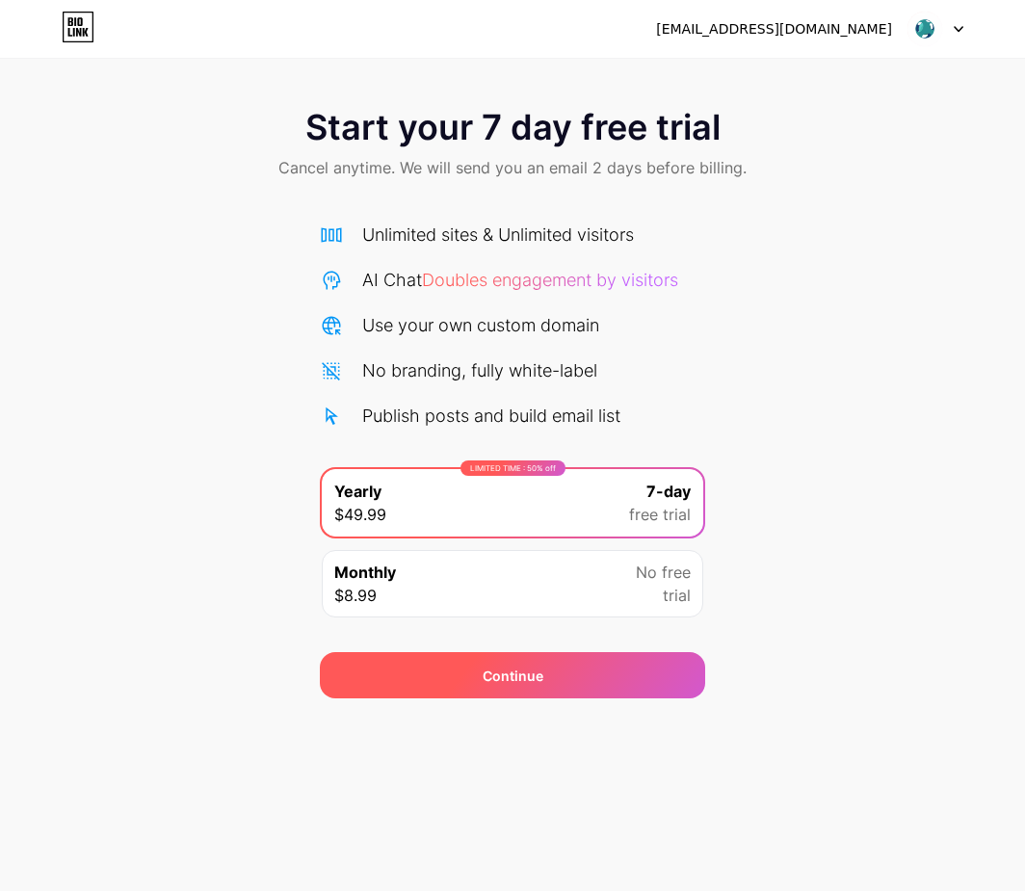
click at [641, 678] on div "Continue" at bounding box center [512, 675] width 385 height 46
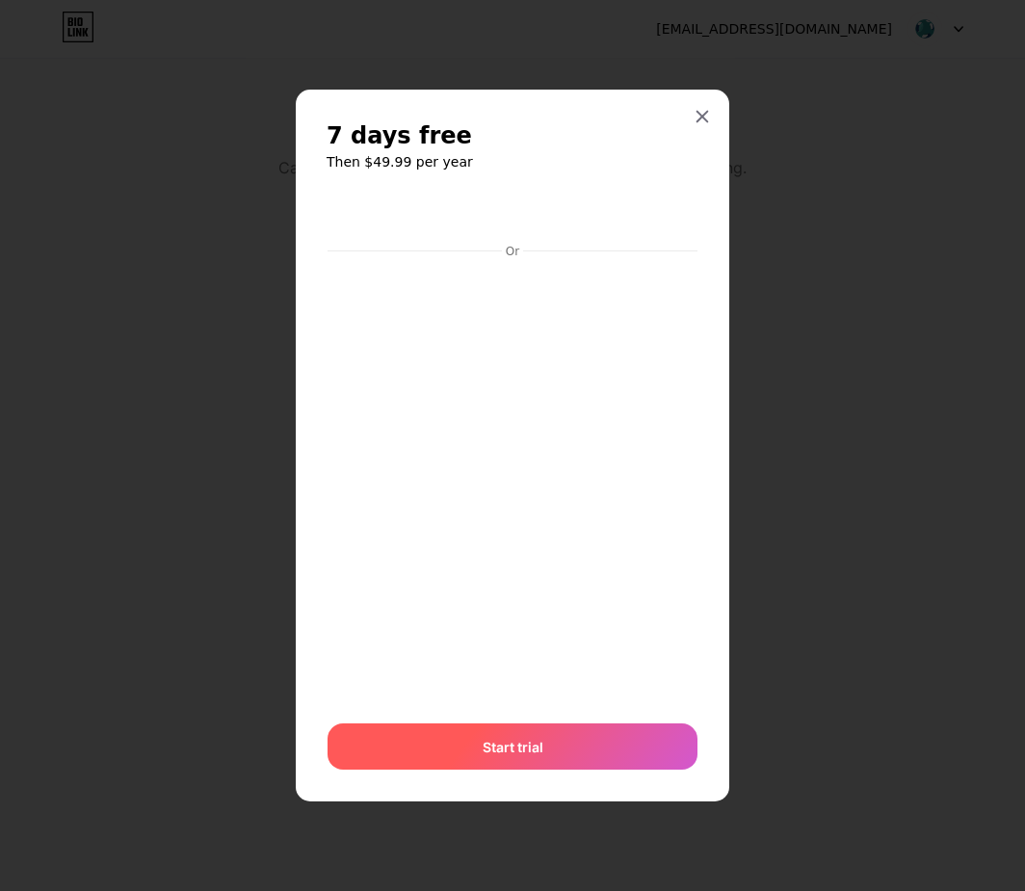
click at [547, 740] on div "Start trial" at bounding box center [513, 747] width 370 height 46
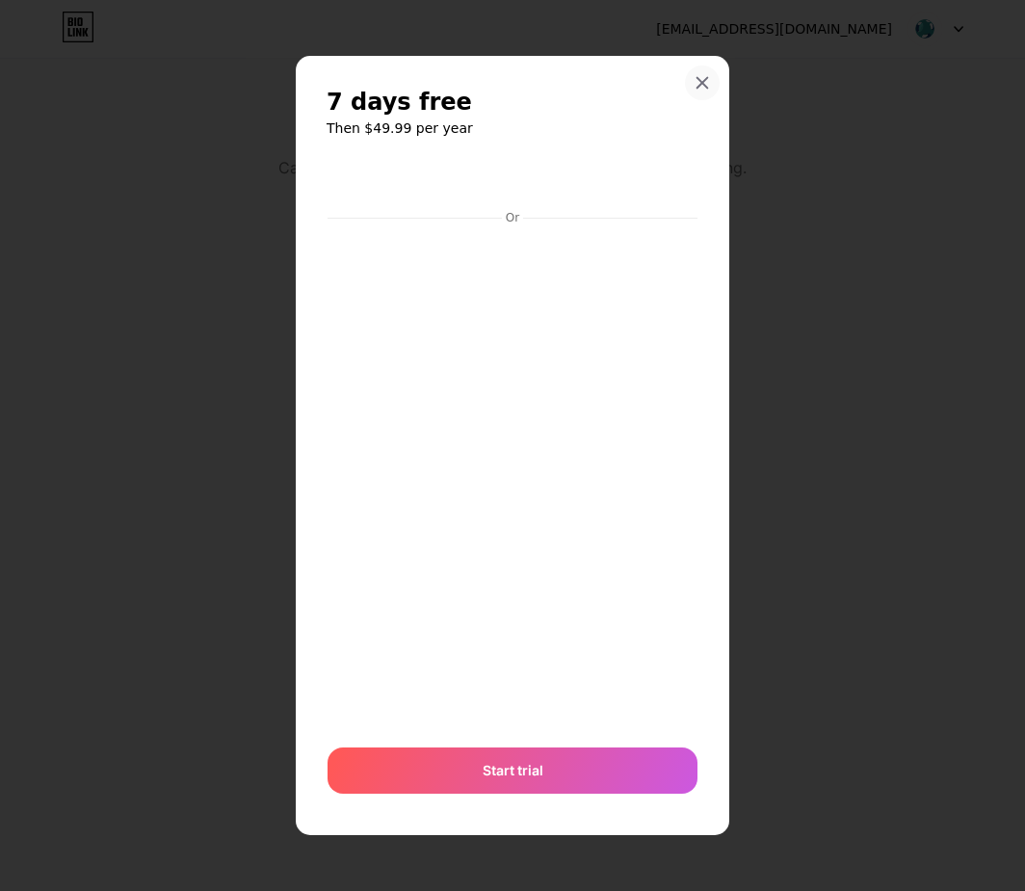
click at [702, 80] on icon at bounding box center [702, 82] width 15 height 15
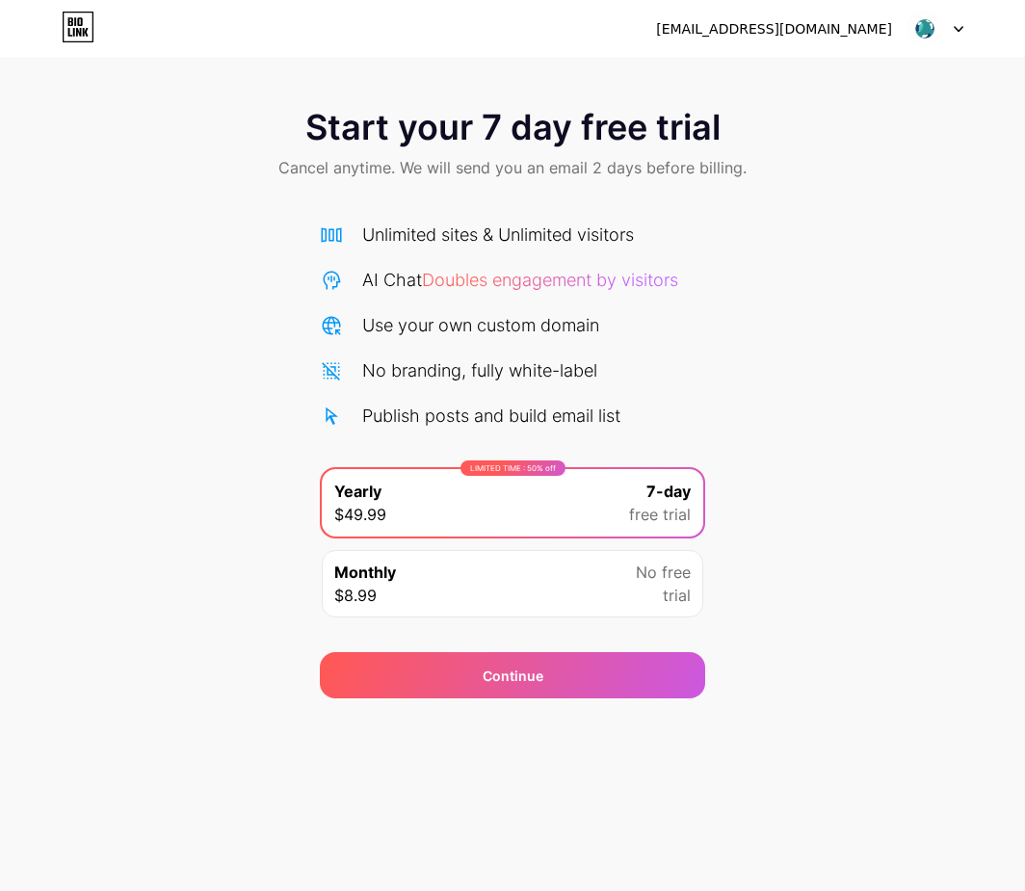
click at [826, 158] on div "Start your 7 day free trial Cancel anytime. We will send you an email 2 days be…" at bounding box center [512, 146] width 1025 height 114
